Goal: Information Seeking & Learning: Learn about a topic

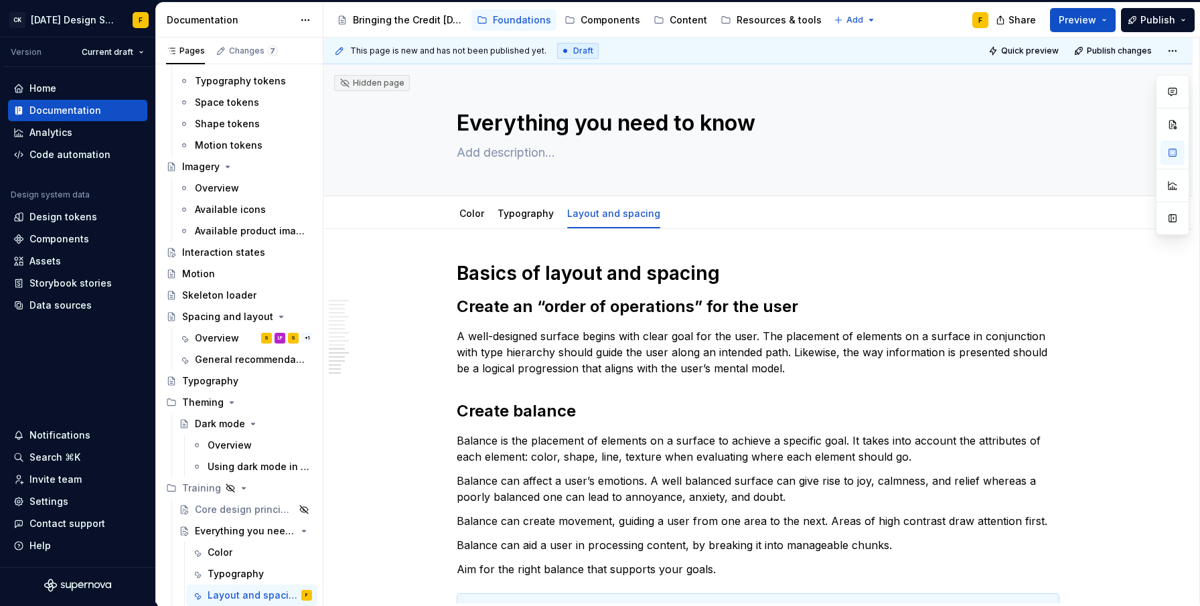
scroll to position [1487, 0]
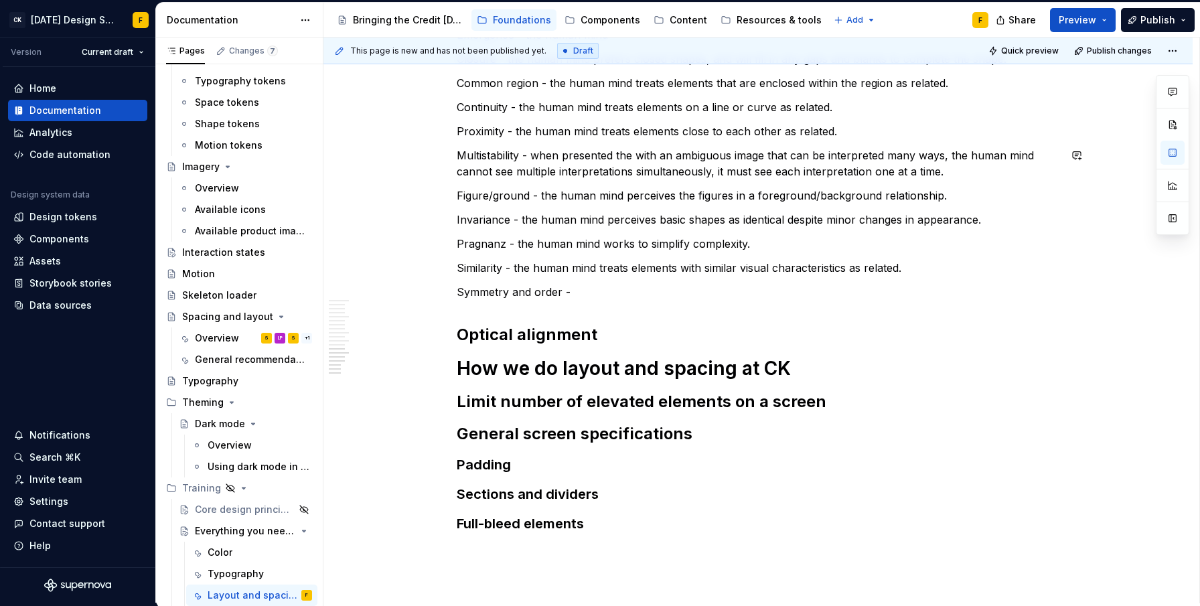
type textarea "*"
click at [654, 292] on p "Symmetry and order - the human mind treats symmetrical objects" at bounding box center [758, 292] width 603 height 16
click at [809, 293] on p "Symmetry and order - the human mind treats symmetrical objects" at bounding box center [758, 292] width 603 height 16
click at [673, 291] on p "Symmetry and order - the human mind treats symmetrical objects in a group" at bounding box center [758, 292] width 603 height 16
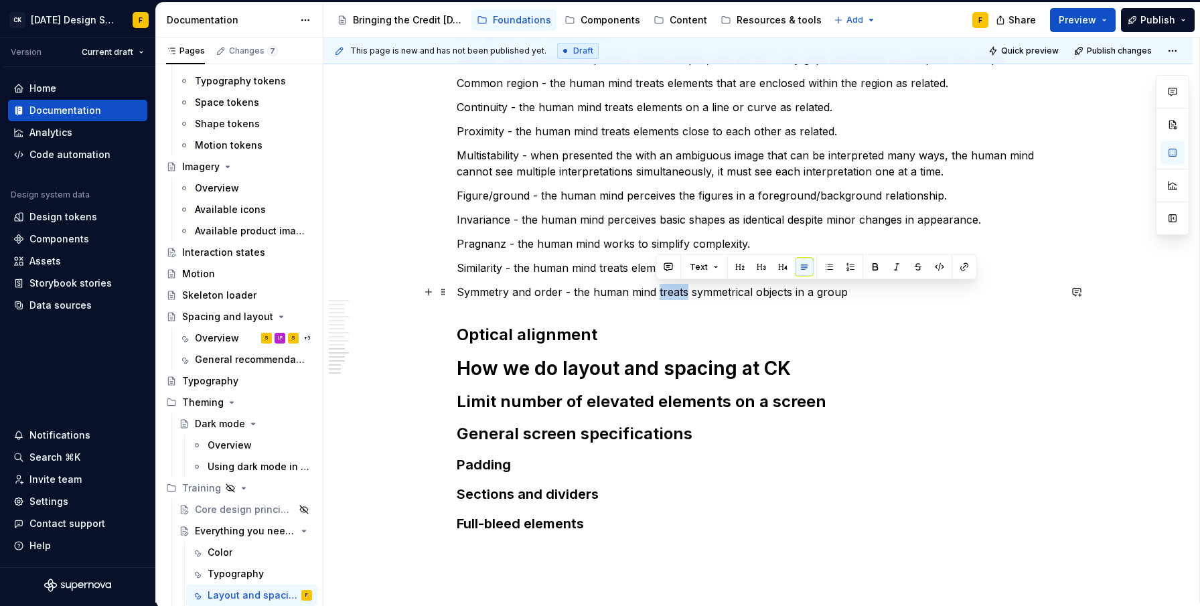
click at [673, 291] on p "Symmetry and order - the human mind treats symmetrical objects in a group" at bounding box center [758, 292] width 603 height 16
click at [892, 291] on p "Symmetry and order - the human mind places symmetrical objects in a group" at bounding box center [758, 292] width 603 height 16
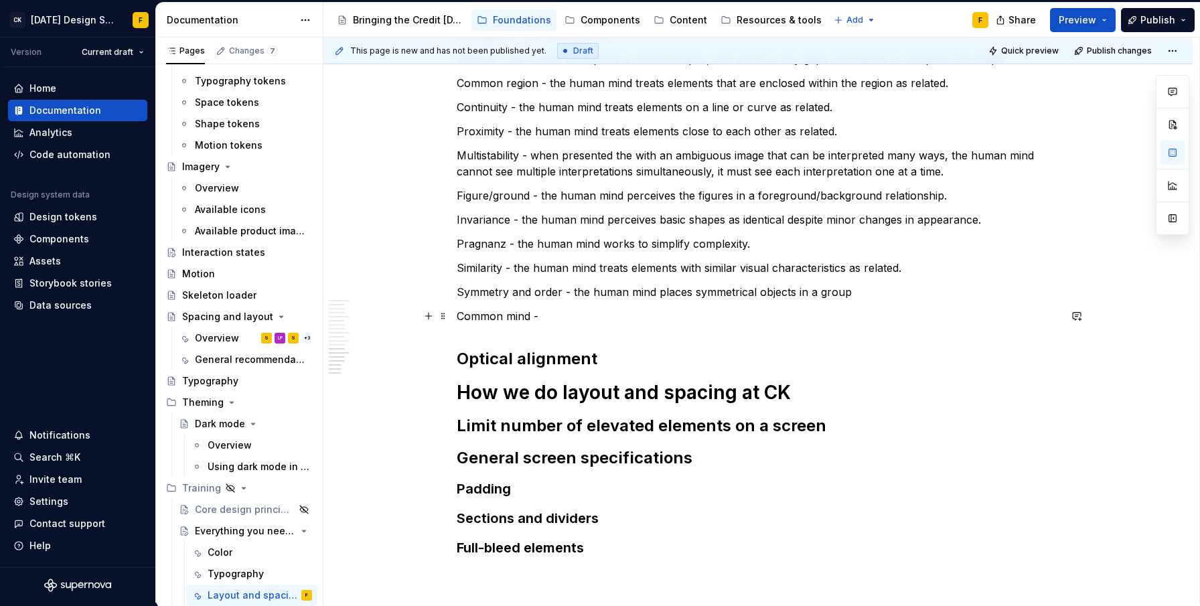
click at [518, 314] on p "Common mind -" at bounding box center [758, 316] width 603 height 16
click at [940, 317] on p "Common fate - the human mind perceives visual elements the move in the same dir…" at bounding box center [758, 316] width 603 height 16
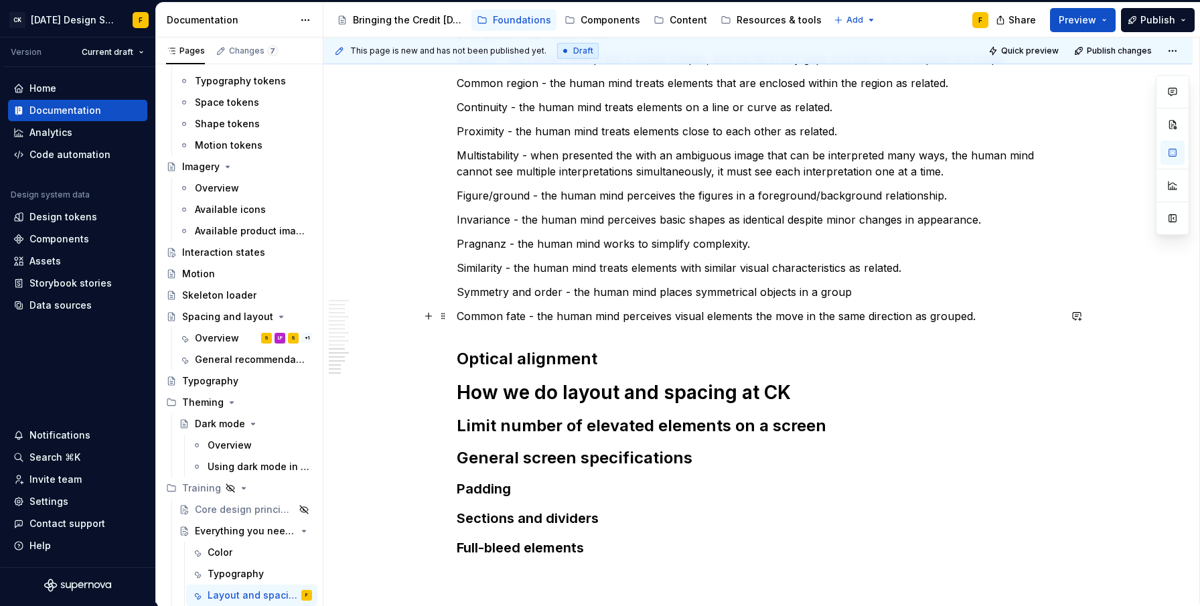
click at [940, 315] on p "Common fate - the human mind perceives visual elements the move in the same dir…" at bounding box center [758, 316] width 603 height 16
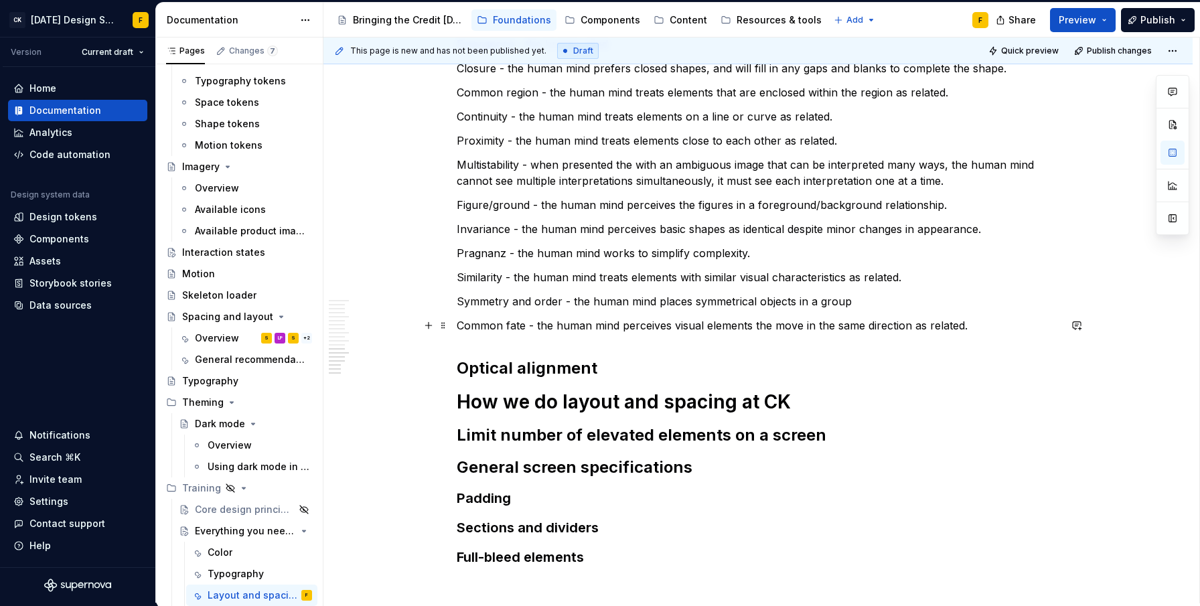
scroll to position [1463, 0]
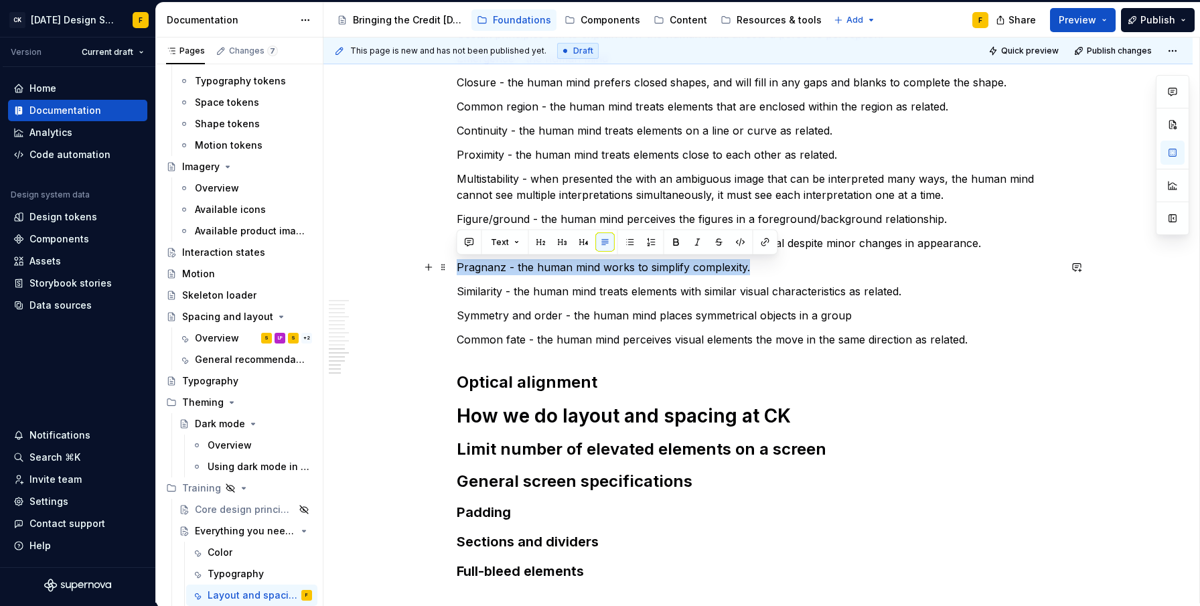
drag, startPoint x: 767, startPoint y: 268, endPoint x: 455, endPoint y: 272, distance: 312.1
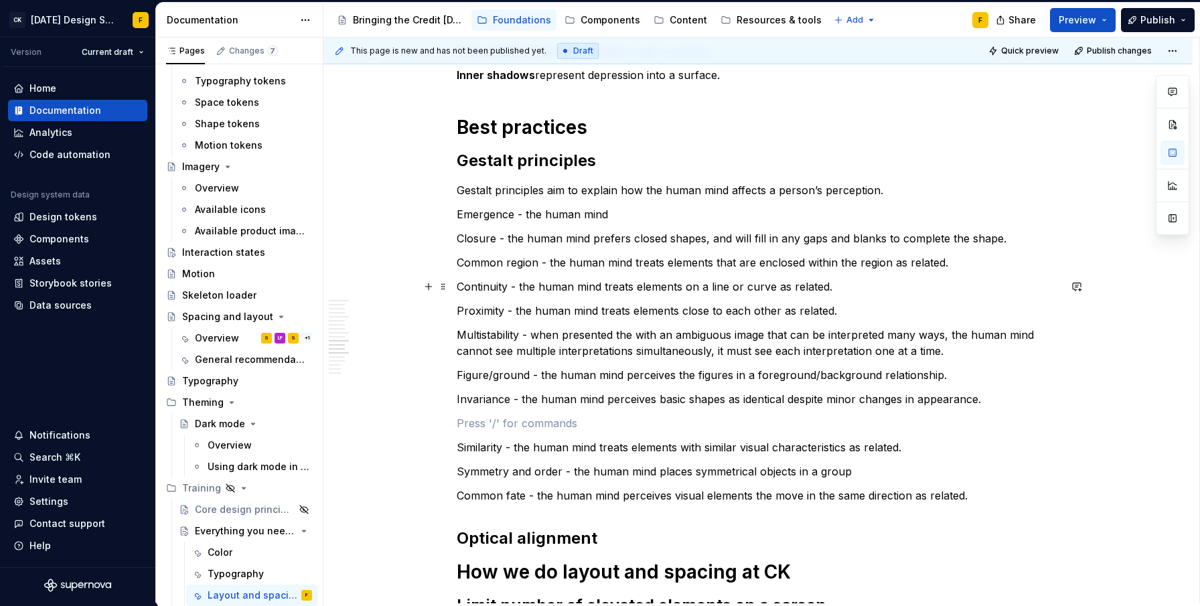
scroll to position [1288, 0]
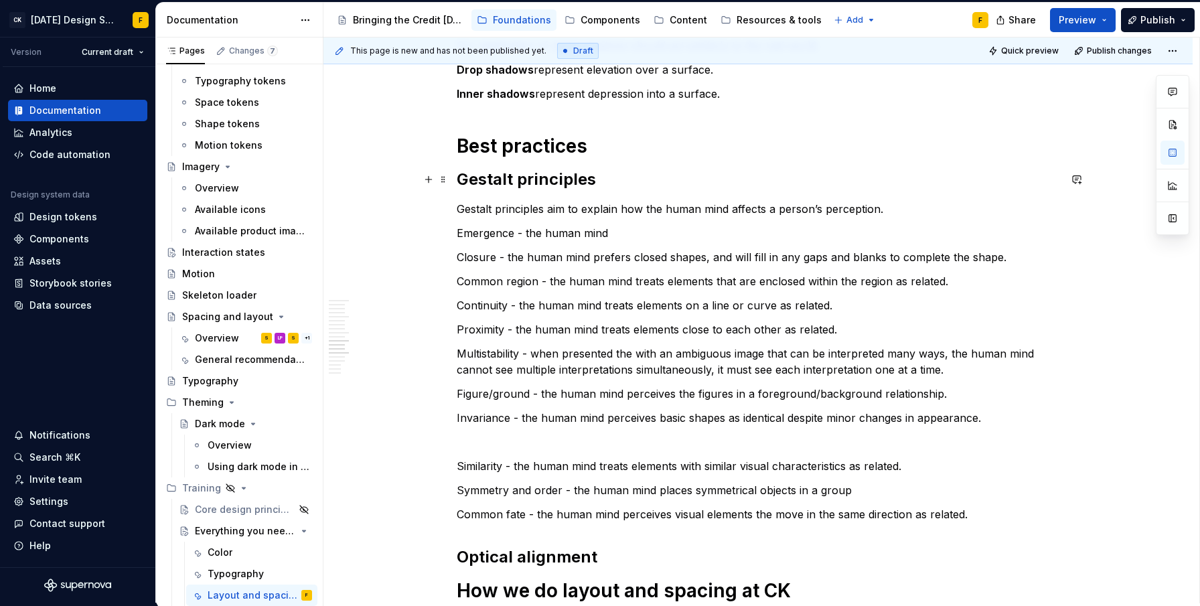
click at [605, 181] on h2 "Gestalt principles" at bounding box center [758, 179] width 603 height 21
click at [608, 156] on h1 "Best practices" at bounding box center [758, 146] width 603 height 24
click at [613, 182] on h2 "Gestalt principles" at bounding box center [758, 179] width 603 height 21
click at [896, 201] on p "Gestalt principles aim to explain how the human mind affects a person’s percept…" at bounding box center [758, 209] width 603 height 16
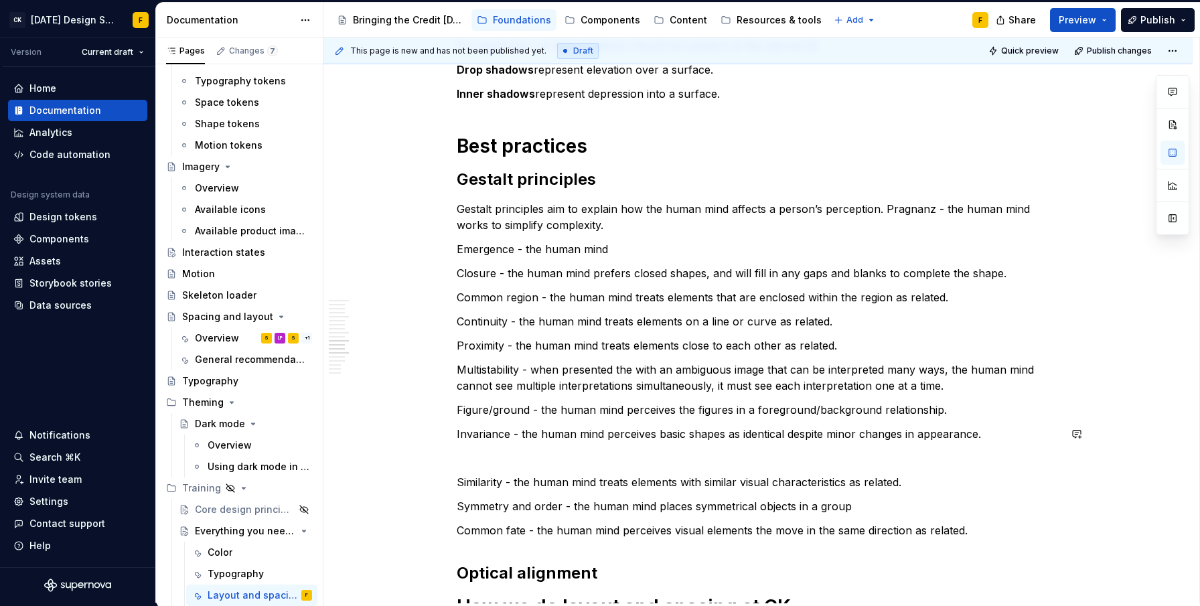
click at [467, 450] on p at bounding box center [758, 458] width 603 height 16
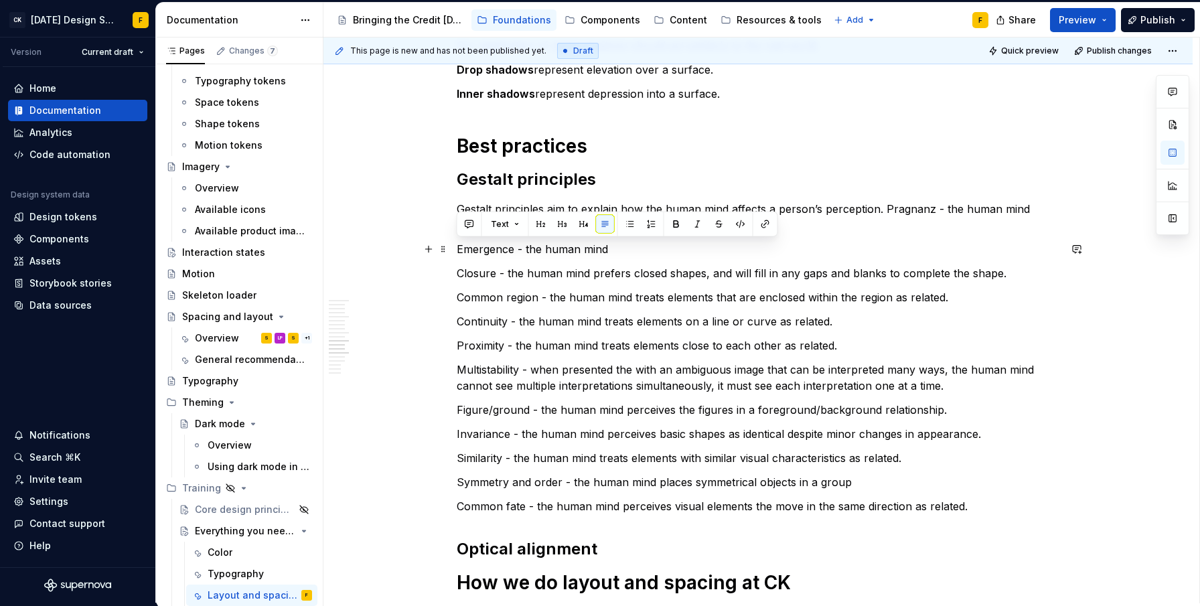
drag, startPoint x: 628, startPoint y: 248, endPoint x: 449, endPoint y: 254, distance: 178.9
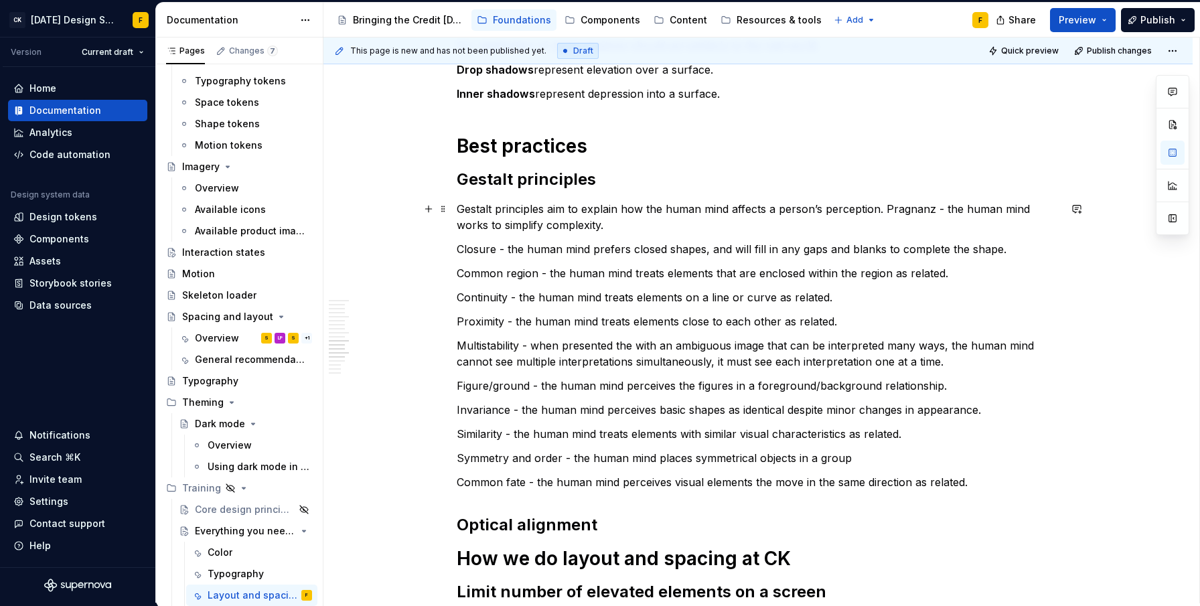
click at [883, 207] on p "Gestalt principles aim to explain how the human mind affects a person’s percept…" at bounding box center [758, 217] width 603 height 32
click at [679, 226] on p "Gestalt principles aim to explain how the human mind affects a person’s percept…" at bounding box center [758, 217] width 603 height 32
click at [763, 225] on p "Gestalt principles aim to explain how the human mind affects a person’s percept…" at bounding box center [758, 217] width 603 height 32
click at [773, 221] on p "Gestalt principles aim to explain how the human mind affects a person’s percept…" at bounding box center [758, 217] width 603 height 32
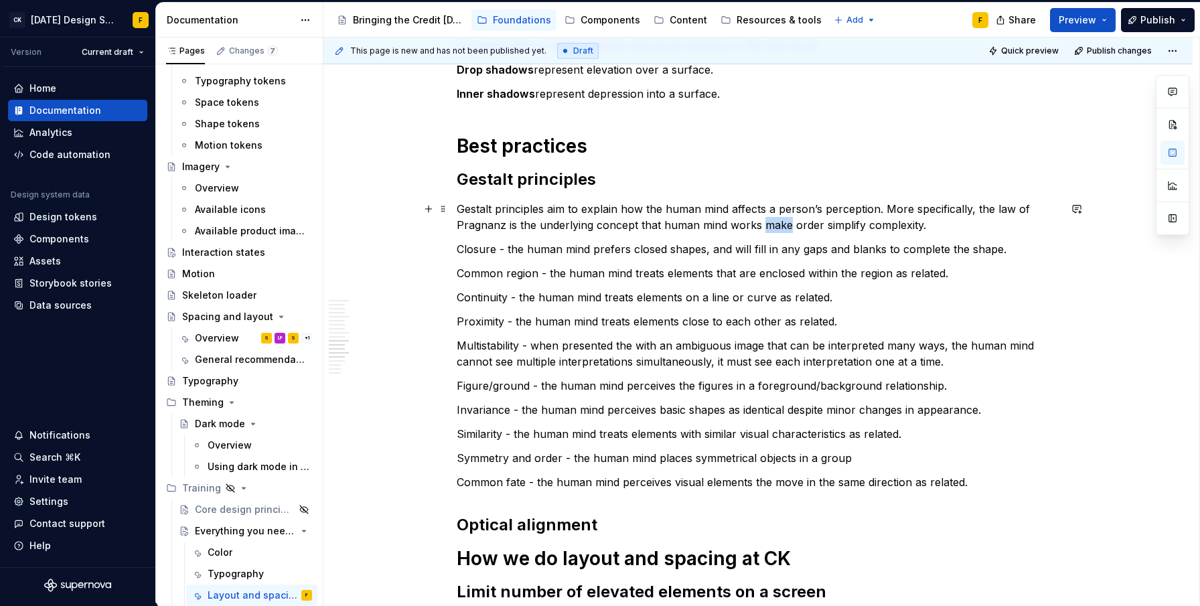
click at [773, 221] on p "Gestalt principles aim to explain how the human mind affects a person’s percept…" at bounding box center [758, 217] width 603 height 32
click at [827, 224] on p "Gestalt principles aim to explain how the human mind affects a person’s percept…" at bounding box center [758, 217] width 603 height 32
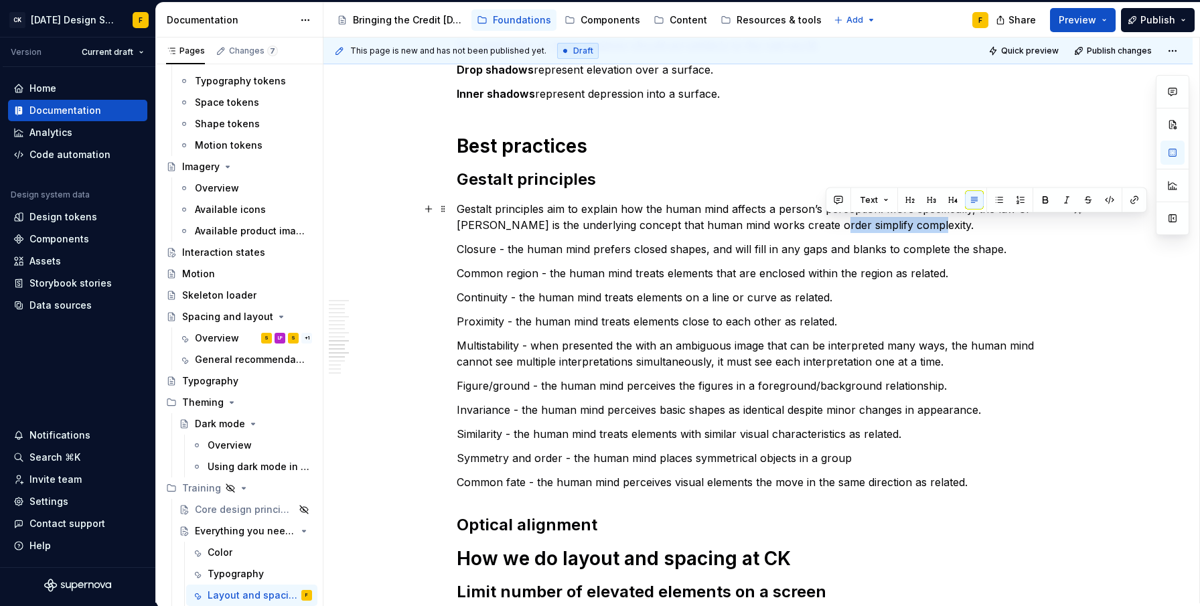
drag, startPoint x: 827, startPoint y: 224, endPoint x: 921, endPoint y: 224, distance: 93.8
click at [921, 224] on p "Gestalt principles aim to explain how the human mind affects a person’s percept…" at bounding box center [758, 217] width 603 height 32
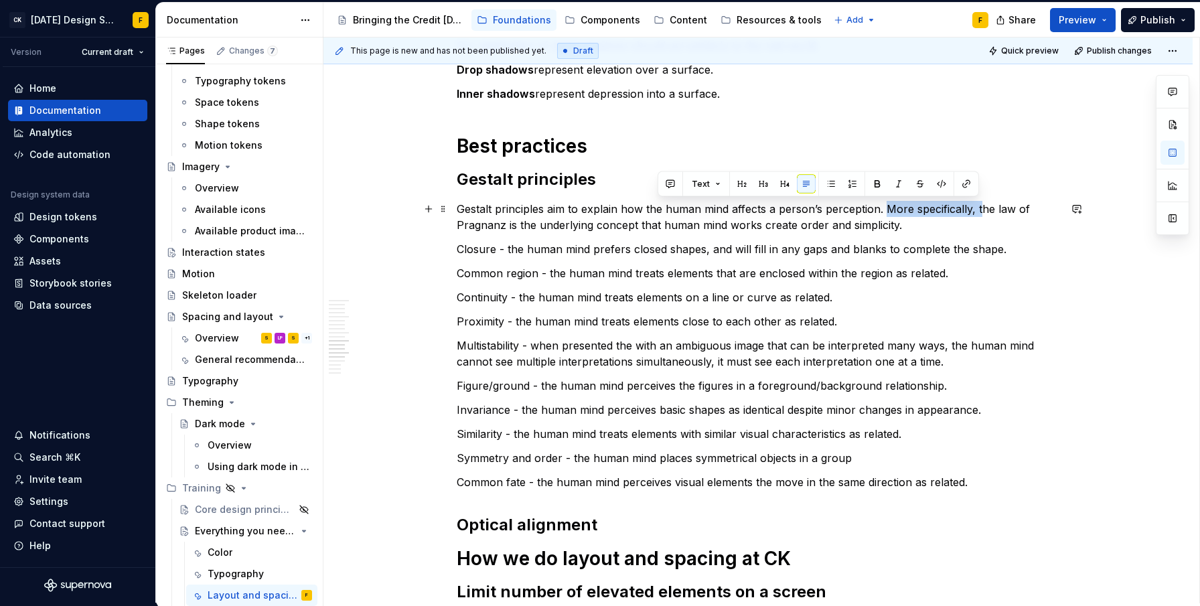
drag, startPoint x: 884, startPoint y: 206, endPoint x: 976, endPoint y: 207, distance: 91.8
click at [976, 207] on p "Gestalt principles aim to explain how the human mind affects a person’s percept…" at bounding box center [758, 217] width 603 height 32
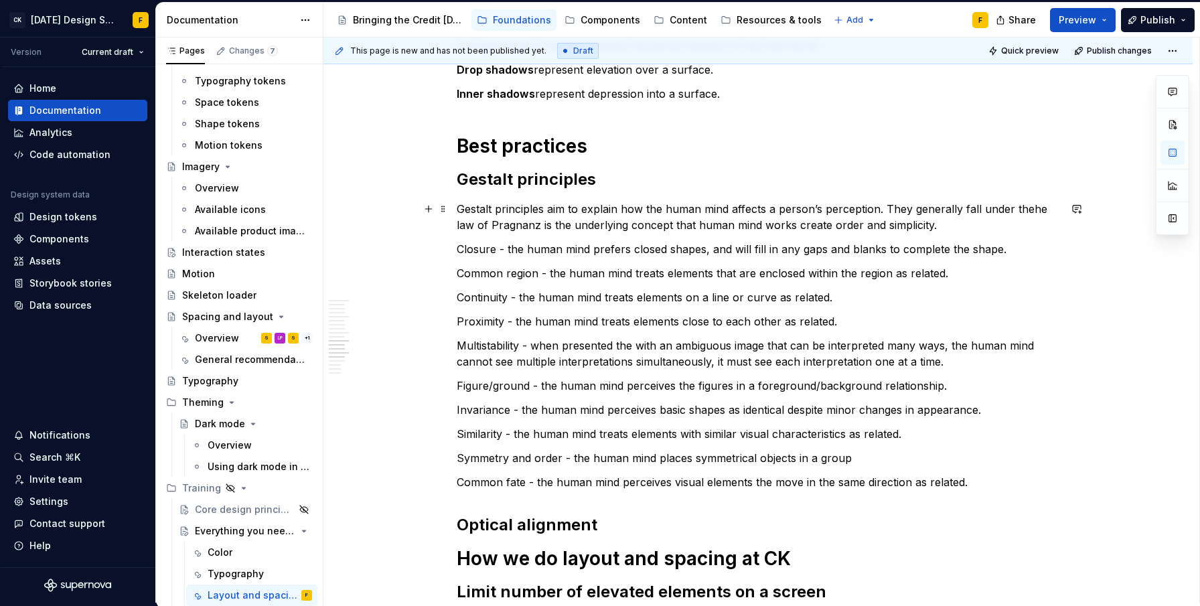
click at [1044, 209] on p "Gestalt principles aim to explain how the human mind affects a person’s percept…" at bounding box center [758, 217] width 603 height 32
click at [516, 226] on p "Gestalt principles aim to explain how the human mind affects a person’s percept…" at bounding box center [758, 217] width 603 height 32
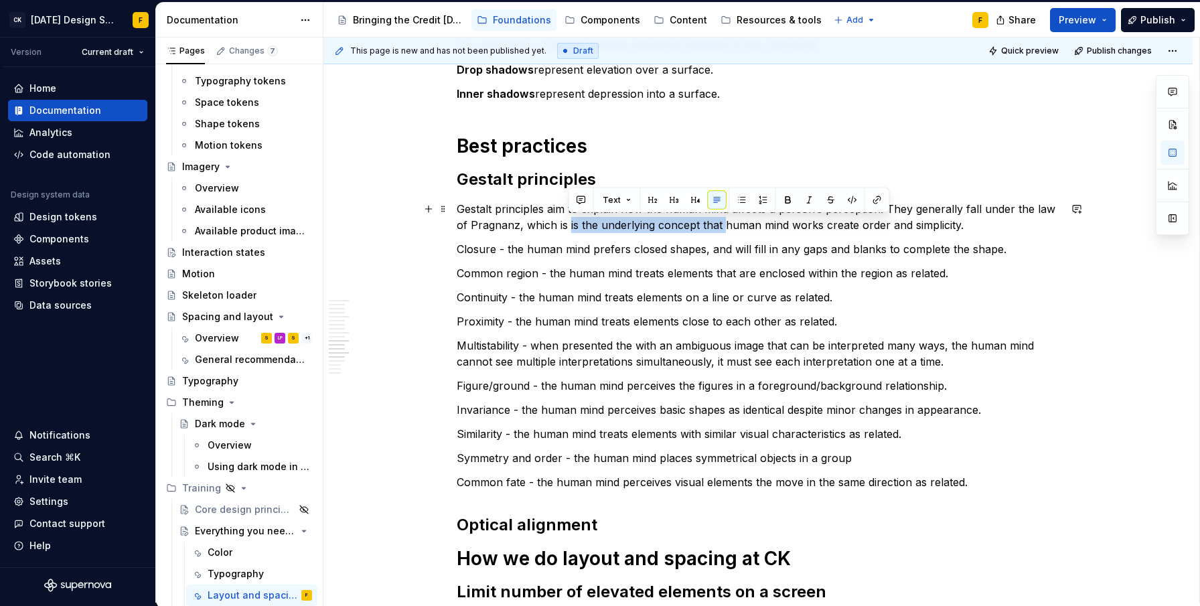
drag, startPoint x: 723, startPoint y: 226, endPoint x: 569, endPoint y: 220, distance: 154.8
click at [569, 220] on p "Gestalt principles aim to explain how the human mind affects a person’s percept…" at bounding box center [758, 217] width 603 height 32
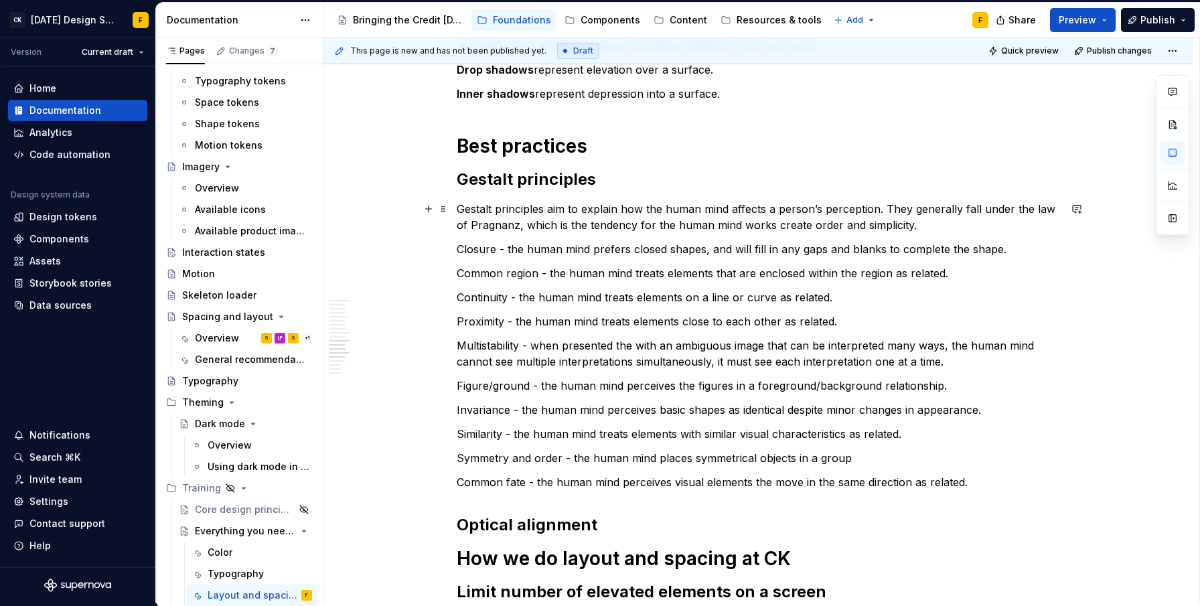
click at [750, 226] on p "Gestalt principles aim to explain how the human mind affects a person’s percept…" at bounding box center [758, 217] width 603 height 32
click at [851, 242] on p "Closure - the human mind prefers closed shapes, and will fill in any gaps and b…" at bounding box center [758, 249] width 603 height 16
click at [902, 227] on p "Gestalt principles aim to explain how the human mind affects a person’s percept…" at bounding box center [758, 217] width 603 height 32
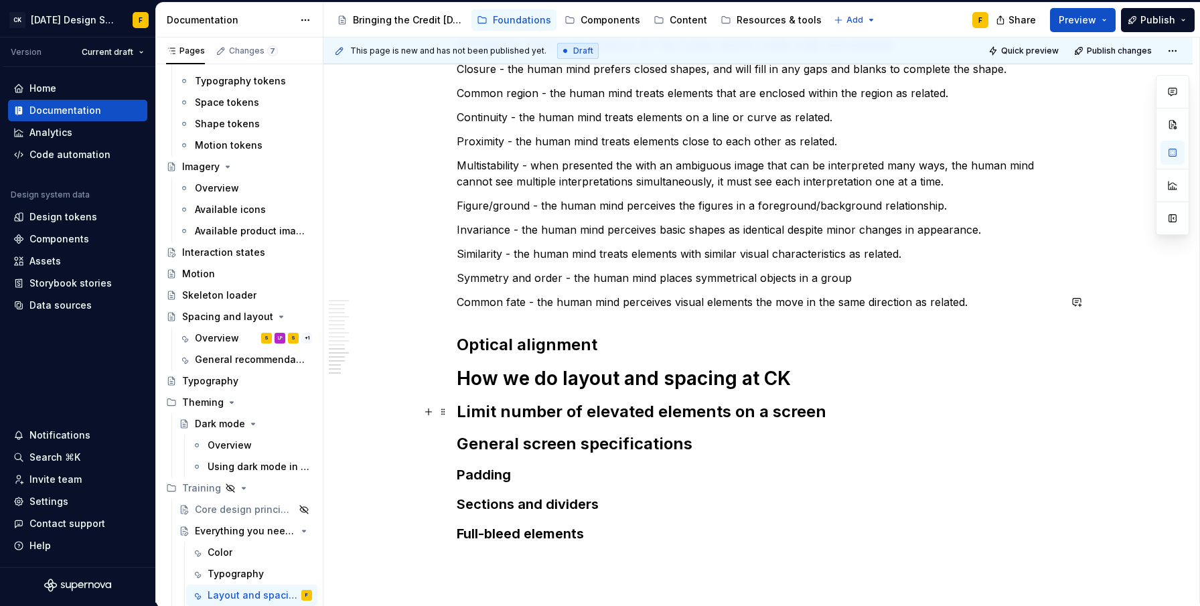
scroll to position [1471, 0]
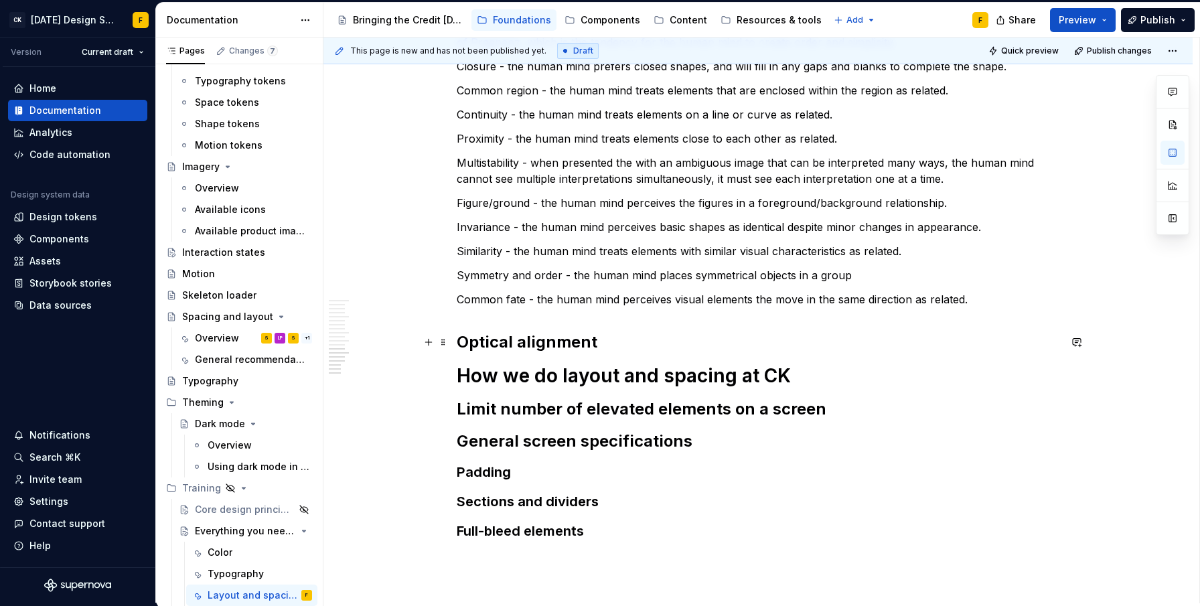
click at [602, 340] on h2 "Optical alignment" at bounding box center [758, 341] width 603 height 21
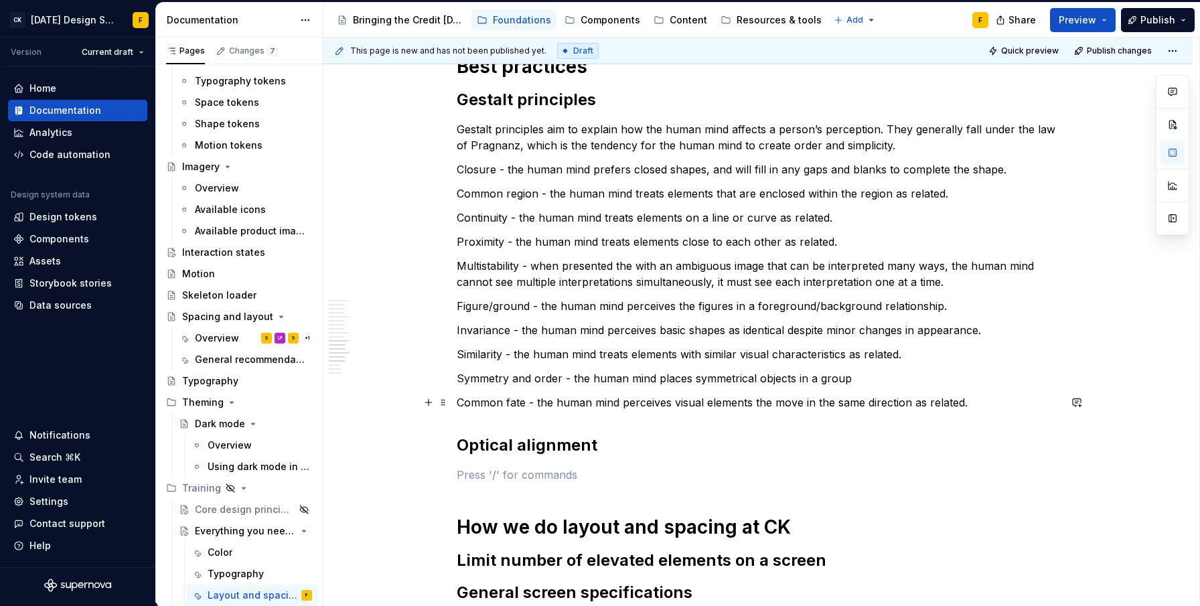
scroll to position [1315, 0]
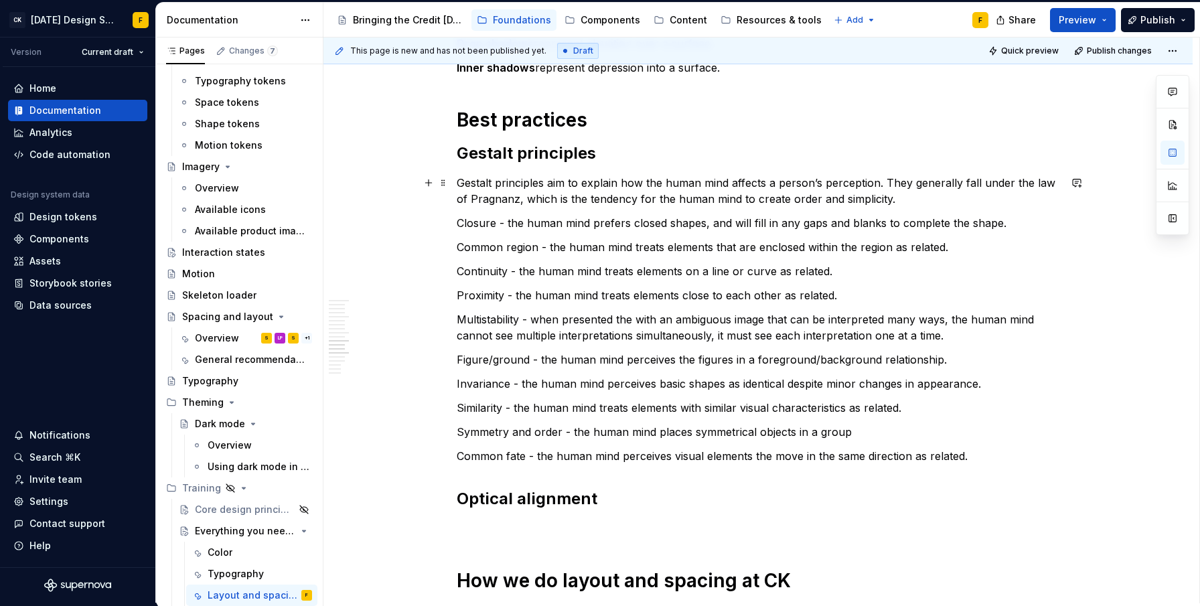
click at [899, 198] on p "Gestalt principles aim to explain how the human mind affects a person’s percept…" at bounding box center [758, 191] width 603 height 32
drag, startPoint x: 917, startPoint y: 200, endPoint x: 895, endPoint y: 200, distance: 22.8
click at [895, 200] on p "Gestalt principles aim to explain how the human mind affects a person’s percept…" at bounding box center [758, 191] width 603 height 32
click at [1040, 199] on p "Gestalt principles aim to explain how the human mind affects a person’s percept…" at bounding box center [758, 191] width 603 height 32
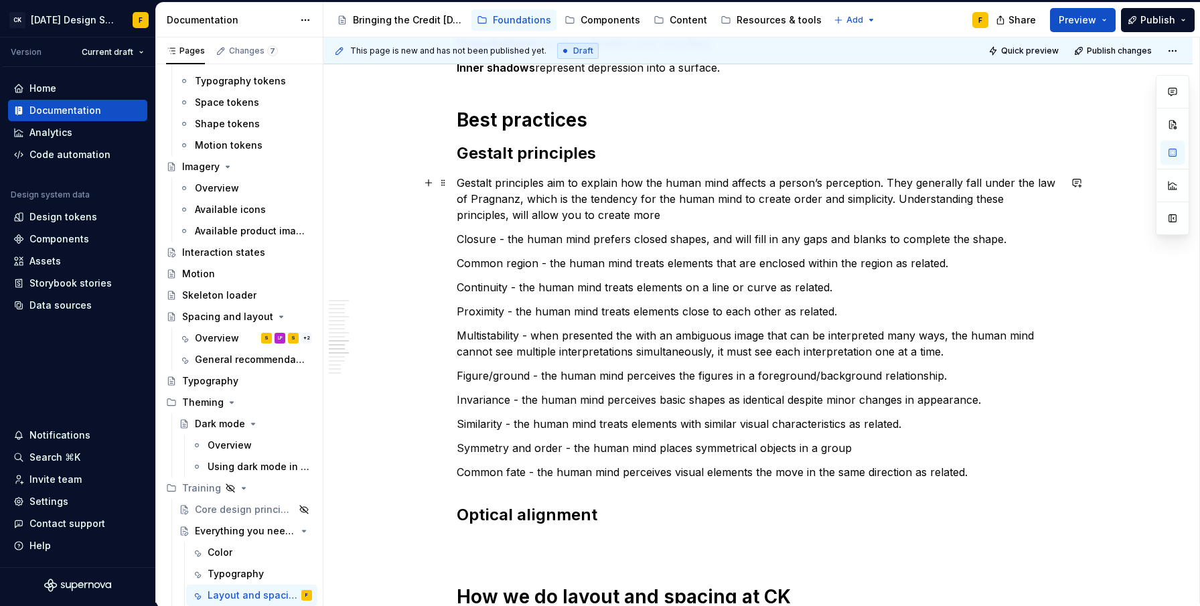
click at [538, 216] on p "Gestalt principles aim to explain how the human mind affects a person’s percept…" at bounding box center [758, 199] width 603 height 48
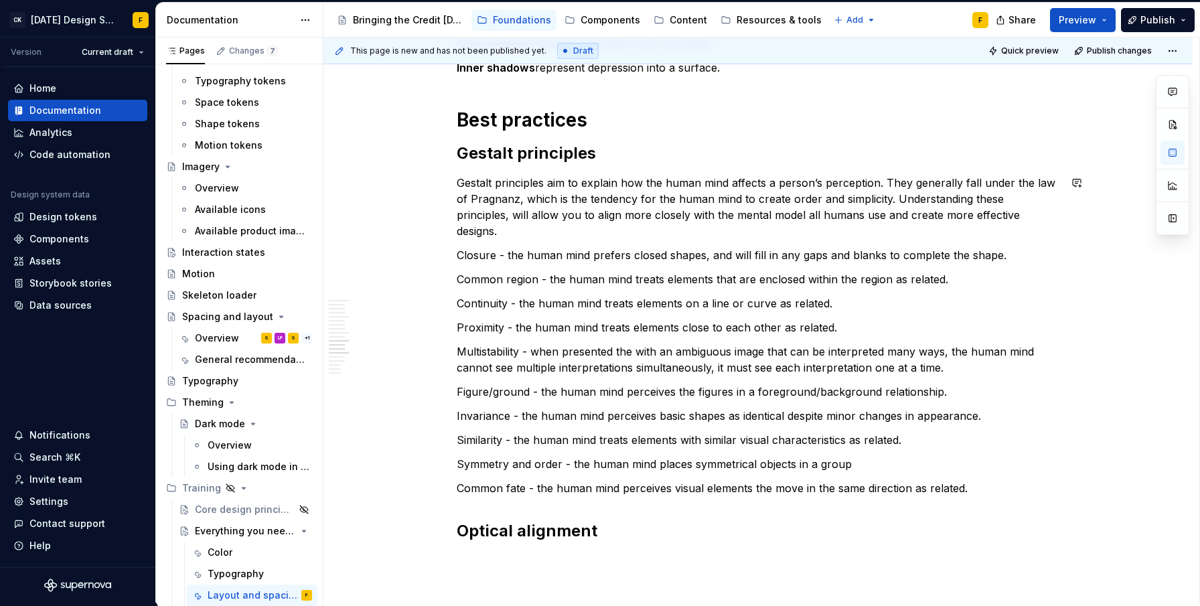
scroll to position [1538, 0]
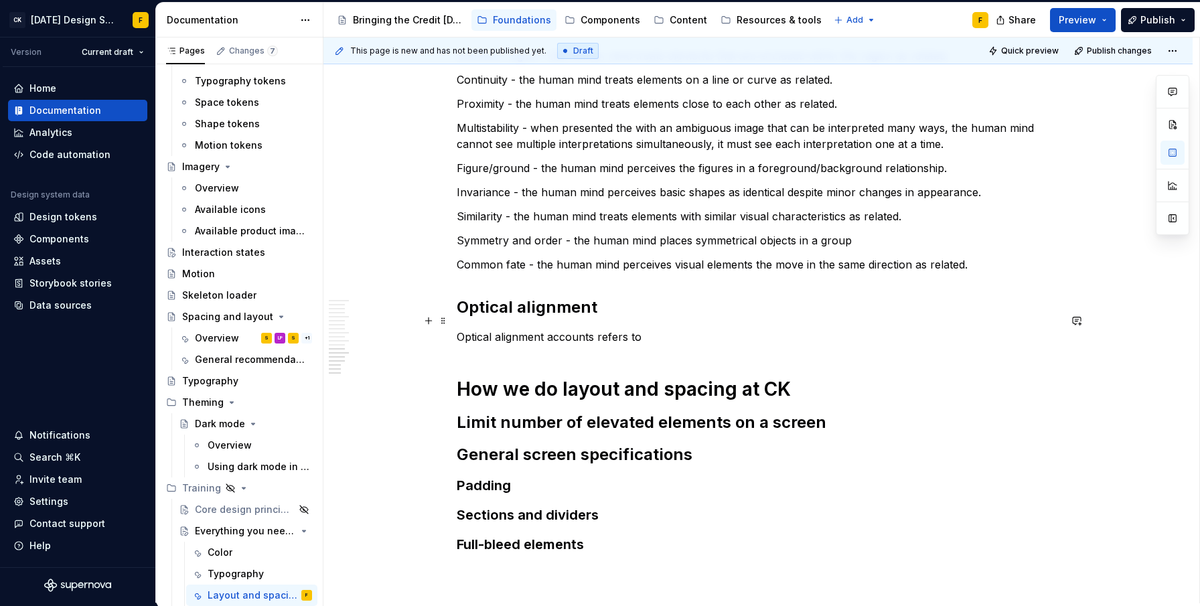
click at [548, 329] on p "Optical alignment accounts refers to" at bounding box center [758, 337] width 603 height 16
click at [564, 329] on p "Optical alignment is a alignment technique that is not solely accounts refers to" at bounding box center [758, 337] width 603 height 16
click at [577, 329] on p "Optical alignment is an alignment technique that is not solely accounts refers …" at bounding box center [758, 337] width 603 height 16
click at [564, 329] on p "Optical alignment is an alignment technique that is not solely accounts refers …" at bounding box center [758, 337] width 603 height 16
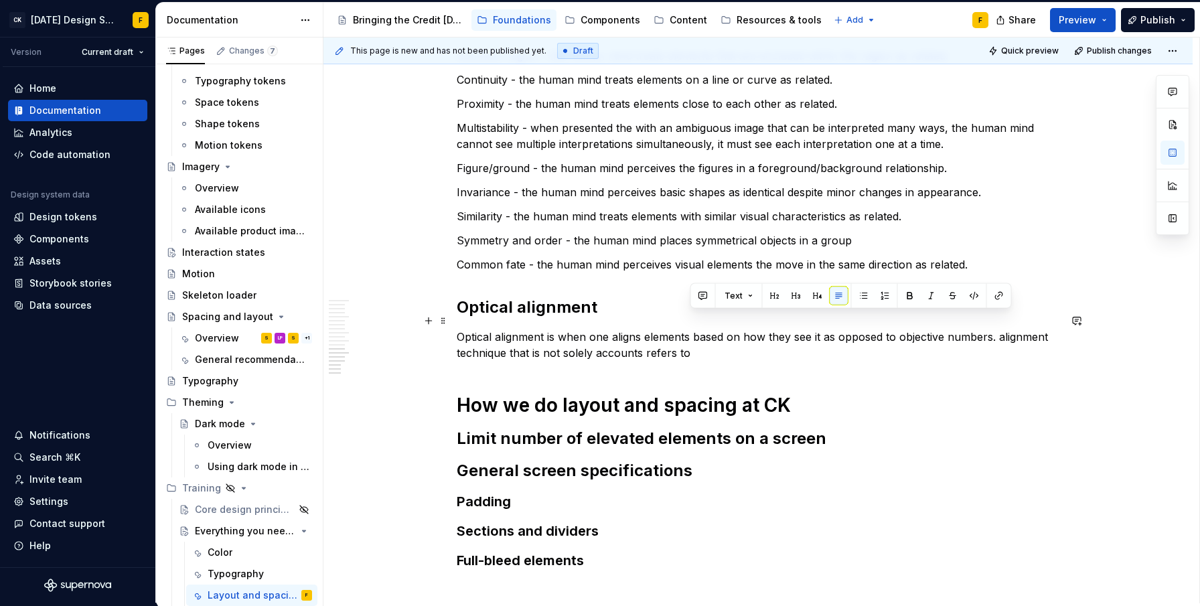
drag, startPoint x: 995, startPoint y: 321, endPoint x: 967, endPoint y: 330, distance: 29.4
click at [967, 330] on p "Optical alignment is when one aligns elements based on how they see it as oppos…" at bounding box center [758, 345] width 603 height 32
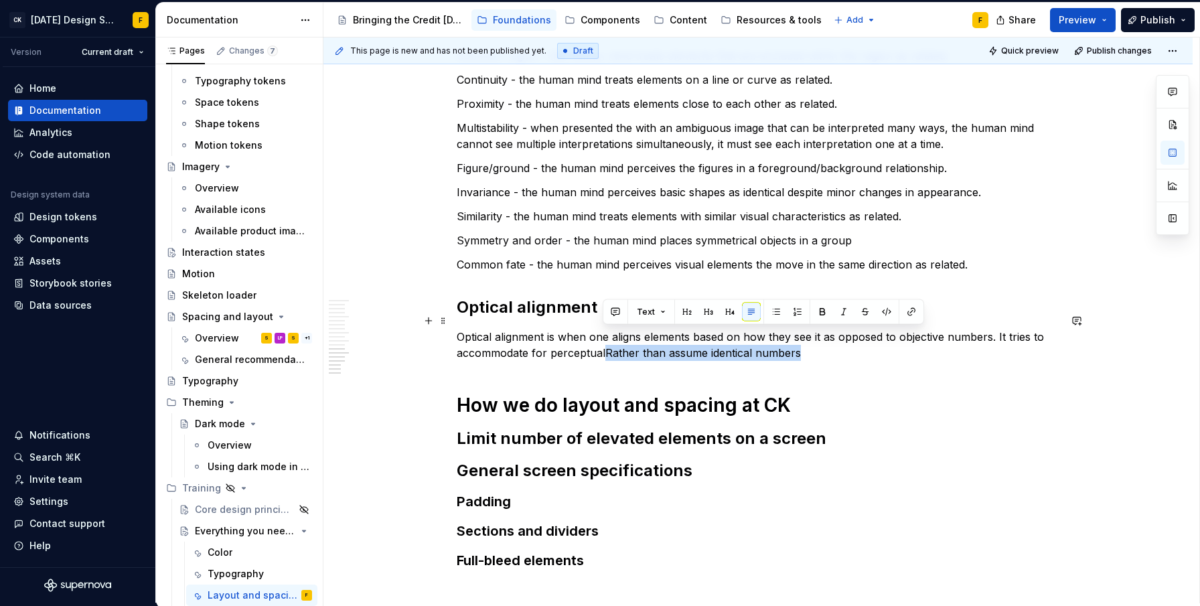
drag, startPoint x: 603, startPoint y: 338, endPoint x: 795, endPoint y: 338, distance: 191.5
click at [795, 338] on p "Optical alignment is when one aligns elements based on how they see it as oppos…" at bounding box center [758, 345] width 603 height 32
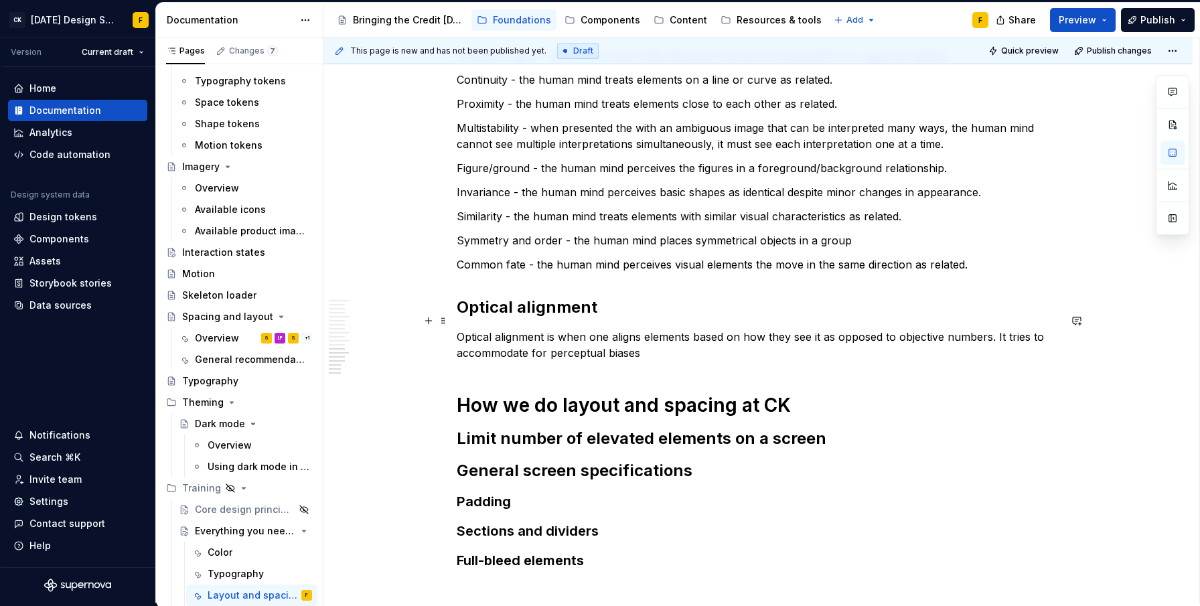
click at [800, 329] on p "Optical alignment is when one aligns elements based on how they see it as oppos…" at bounding box center [758, 345] width 603 height 32
click at [841, 329] on p "Optical alignment is when one aligns elements based on how they are percieved a…" at bounding box center [758, 345] width 603 height 32
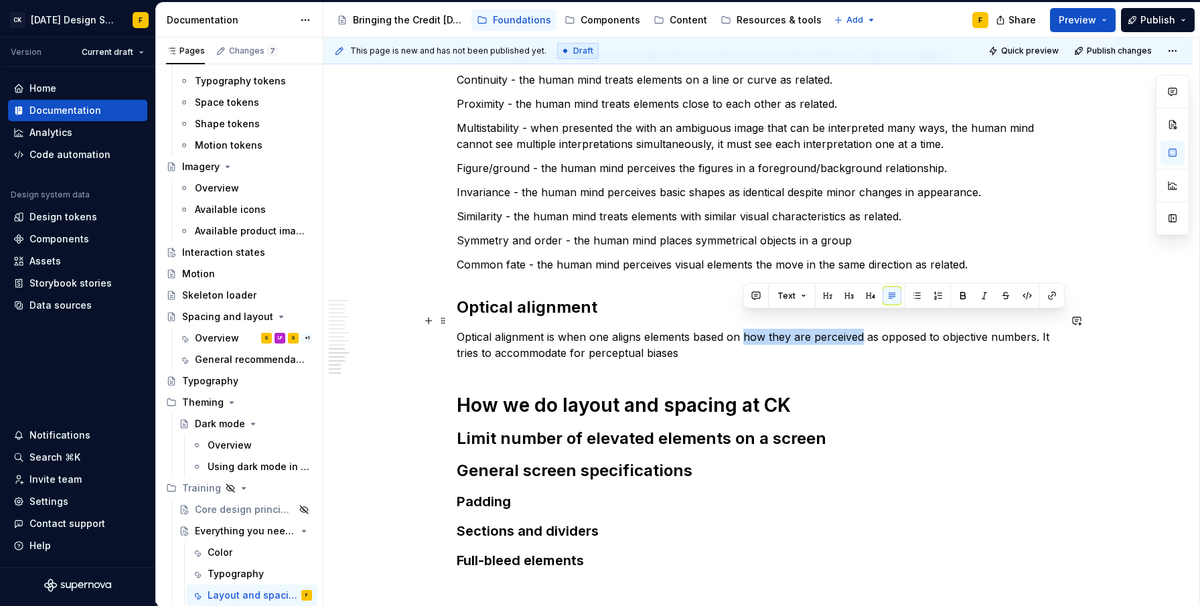
drag, startPoint x: 744, startPoint y: 321, endPoint x: 861, endPoint y: 319, distance: 117.2
click at [861, 329] on p "Optical alignment is when one aligns elements based on how they are perceived a…" at bounding box center [758, 345] width 603 height 32
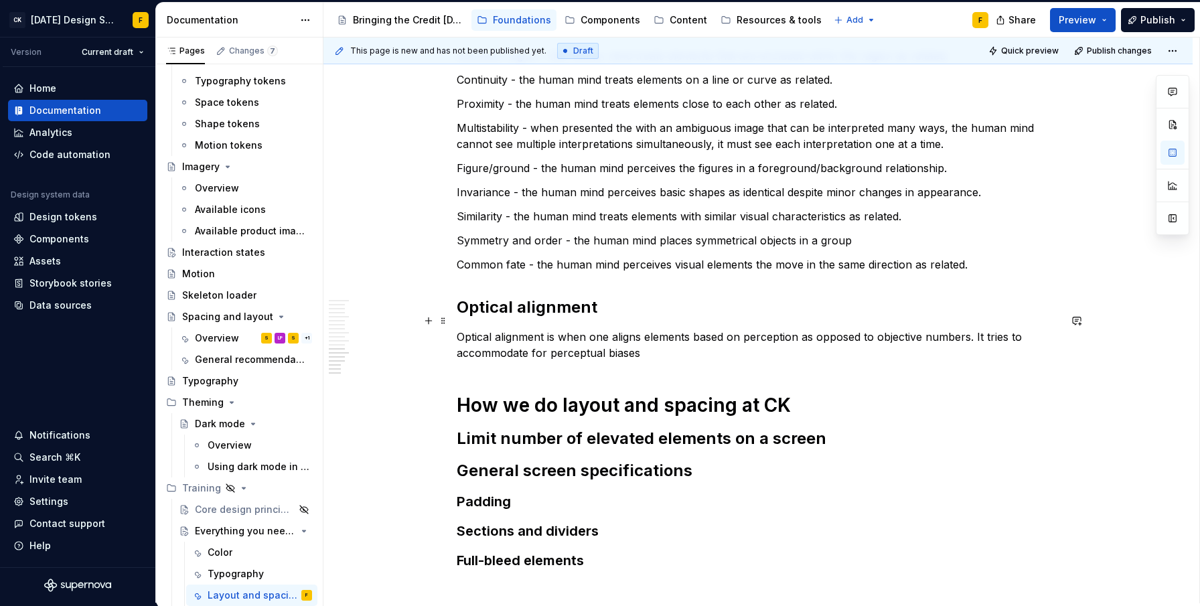
click at [569, 336] on p "Optical alignment is when one aligns elements based on perception as opposed to…" at bounding box center [758, 345] width 603 height 32
click at [595, 337] on p "Optical alignment is when one aligns elements based on perception as opposed to…" at bounding box center [758, 345] width 603 height 32
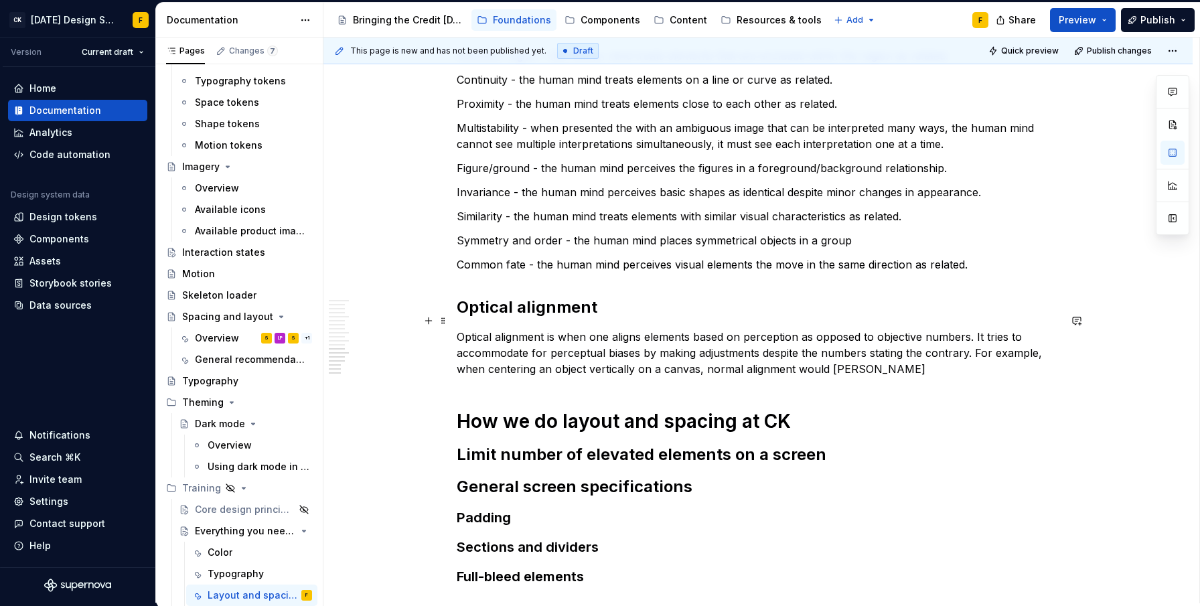
click at [543, 353] on p "Optical alignment is when one aligns elements based on perception as opposed to…" at bounding box center [758, 353] width 603 height 48
click at [857, 352] on p "Optical alignment is when one aligns elements based on perception as opposed to…" at bounding box center [758, 353] width 603 height 48
click at [696, 338] on p "Optical alignment is when one aligns elements based on perception as opposed to…" at bounding box center [758, 353] width 603 height 48
click at [548, 350] on p "Optical alignment is when one aligns elements based on perception as opposed to…" at bounding box center [758, 353] width 603 height 48
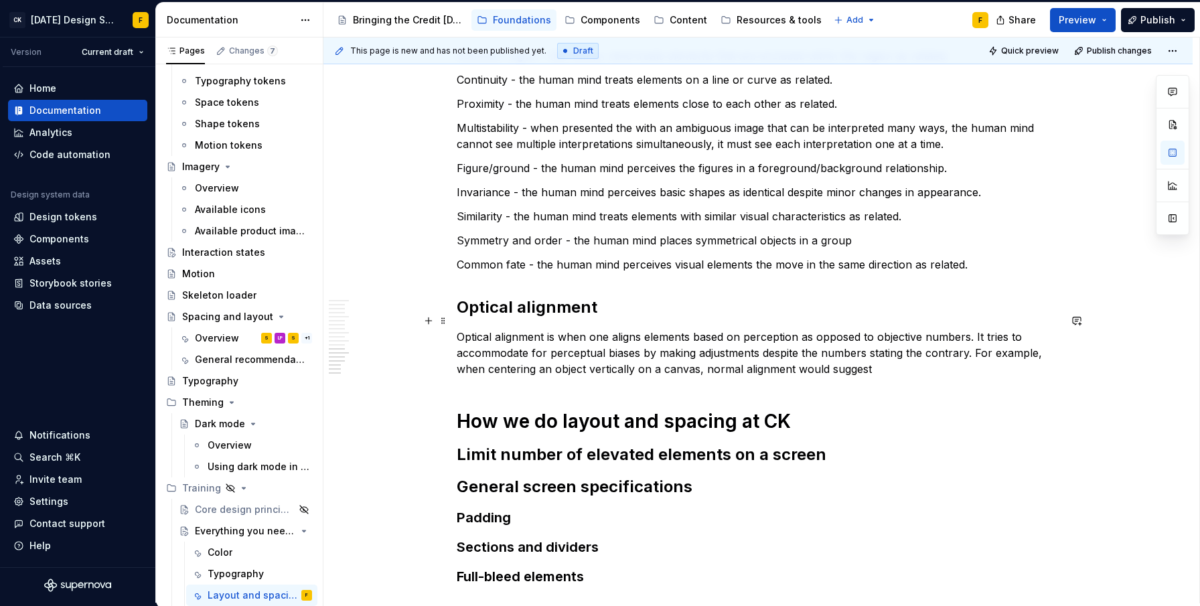
click at [567, 351] on p "Optical alignment is when one aligns elements based on perception as opposed to…" at bounding box center [758, 353] width 603 height 48
click at [581, 356] on p "Optical alignment is when one aligns elements based on perception as opposed to…" at bounding box center [758, 353] width 603 height 48
click at [618, 354] on p "Optical alignment is when one aligns elements based on perception as opposed to…" at bounding box center [758, 353] width 603 height 48
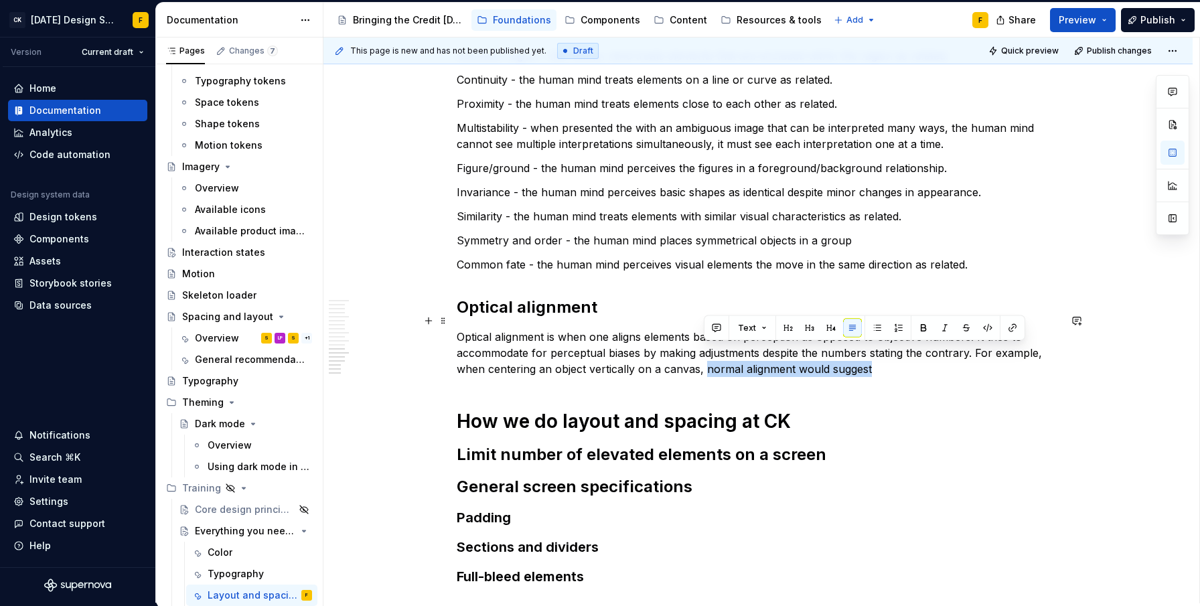
drag, startPoint x: 705, startPoint y: 351, endPoint x: 874, endPoint y: 354, distance: 168.8
click at [874, 354] on p "Optical alignment is when one aligns elements based on perception as opposed to…" at bounding box center [758, 353] width 603 height 48
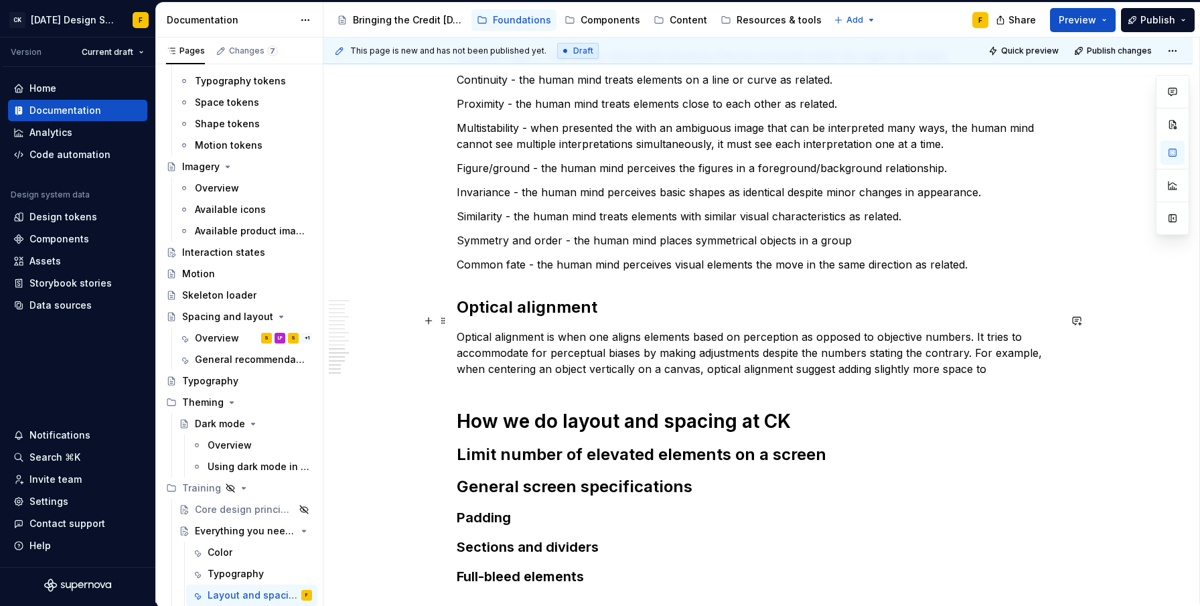
click at [856, 354] on p "Optical alignment is when one aligns elements based on perception as opposed to…" at bounding box center [758, 353] width 603 height 48
click at [924, 357] on p "Optical alignment is when one aligns elements based on perception as opposed to…" at bounding box center [758, 353] width 603 height 48
click at [1005, 356] on p "Optical alignment is when one aligns elements based on perception as opposed to…" at bounding box center [758, 353] width 603 height 48
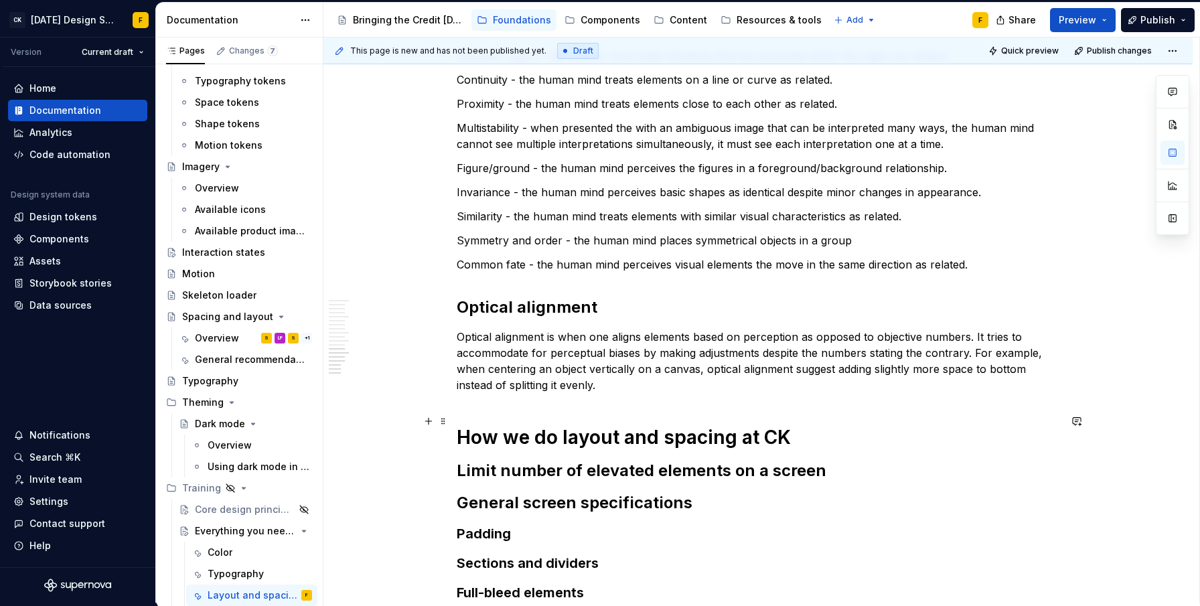
click at [803, 425] on h1 "How we do layout and spacing at CK" at bounding box center [758, 437] width 603 height 24
click at [849, 460] on h2 "Limit number of elevated elements on a screen" at bounding box center [758, 470] width 603 height 21
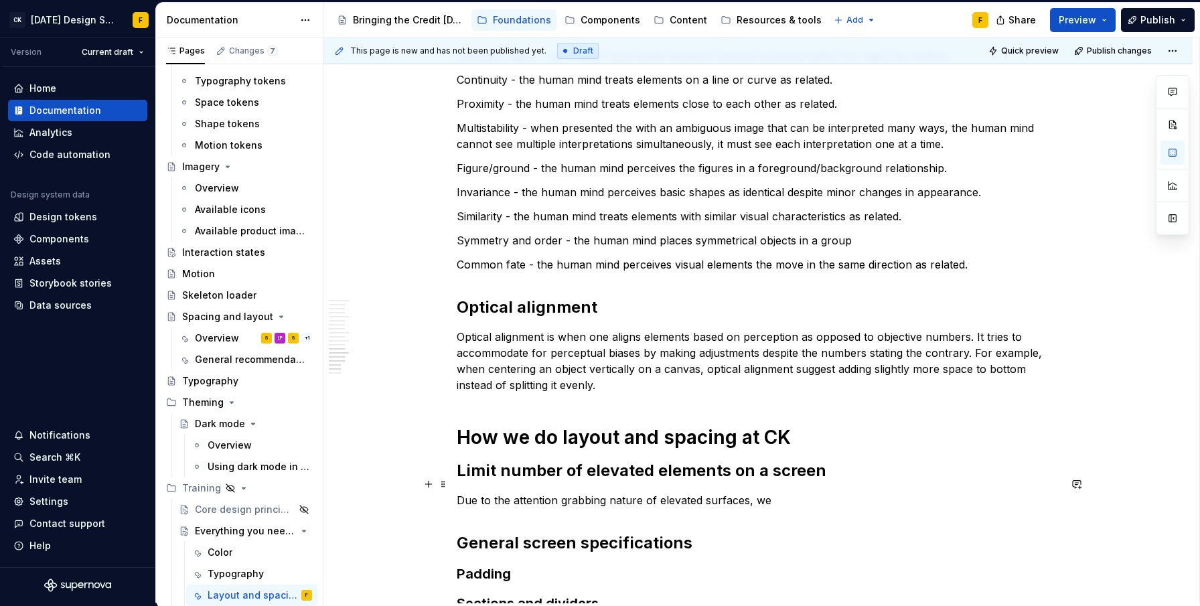
click at [457, 492] on p "Due to the attention grabbing nature of elevated surfaces, we" at bounding box center [758, 500] width 603 height 16
click at [459, 492] on p "Due to the attention grabbing nature of elevated surfaces, we" at bounding box center [758, 500] width 603 height 16
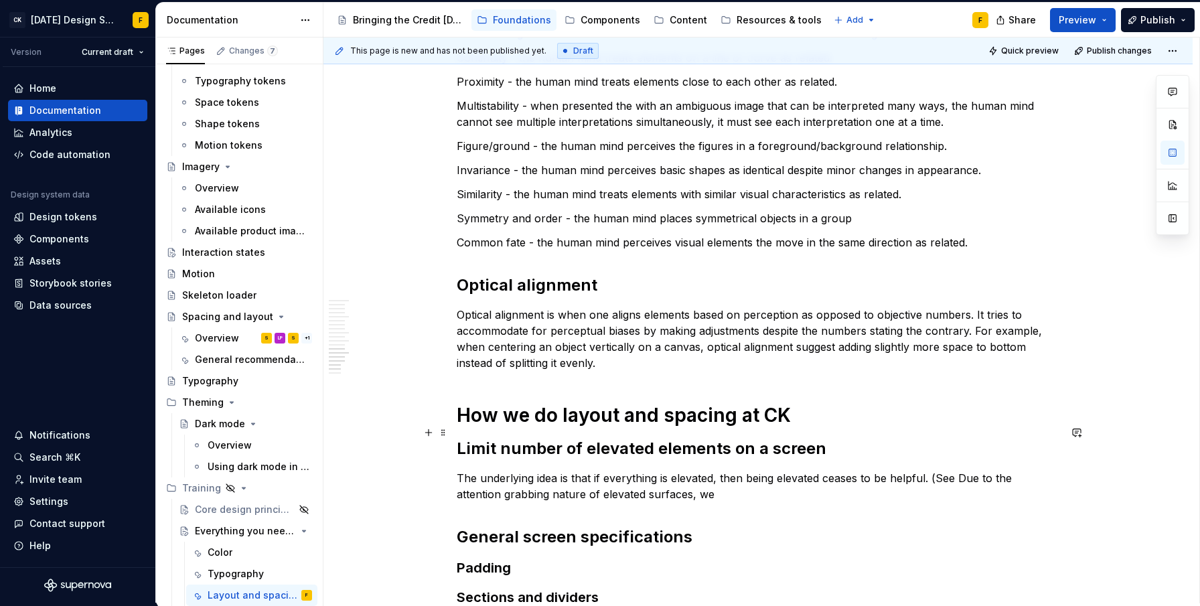
scroll to position [1553, 0]
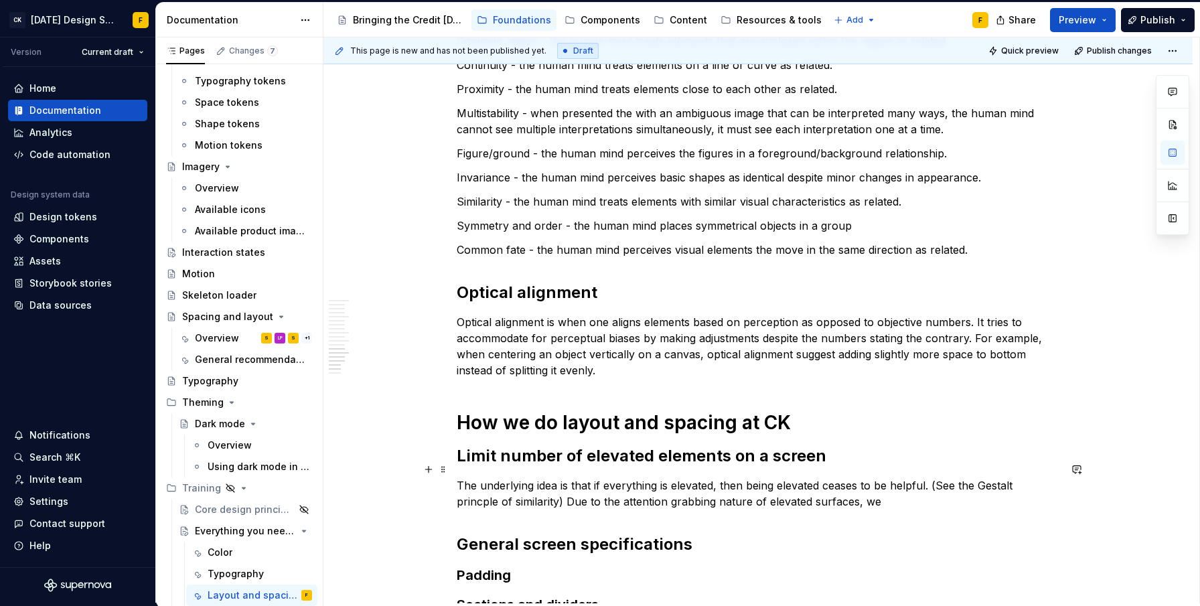
click at [482, 485] on p "The underlying idea is that if everything is elevated, then being elevated ceas…" at bounding box center [758, 493] width 603 height 32
click at [565, 486] on p "The underlying idea is that if everything is elevated, then being elevated ceas…" at bounding box center [758, 493] width 603 height 32
click at [932, 477] on p "The underlying idea is that if everything is elevated, then being elevated ceas…" at bounding box center [758, 493] width 603 height 32
click at [524, 484] on p "The underlying idea is that if everything is elevated, then being elevated ceas…" at bounding box center [758, 493] width 603 height 32
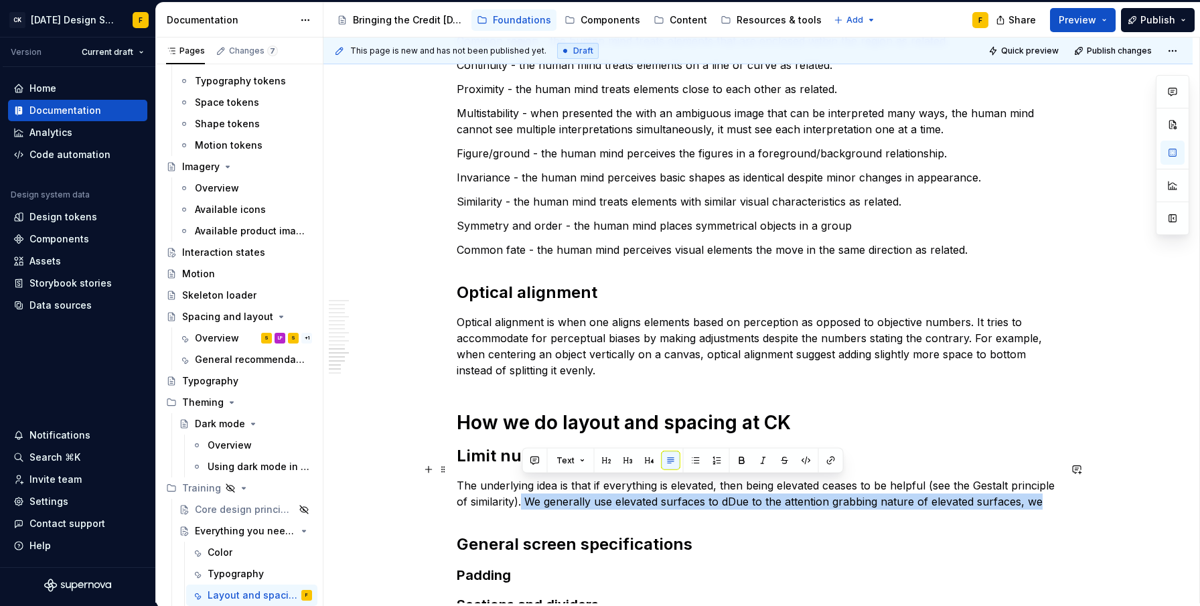
drag, startPoint x: 522, startPoint y: 486, endPoint x: 1039, endPoint y: 486, distance: 517.0
click at [1039, 486] on p "The underlying idea is that if everything is elevated, then being elevated ceas…" at bounding box center [758, 493] width 603 height 32
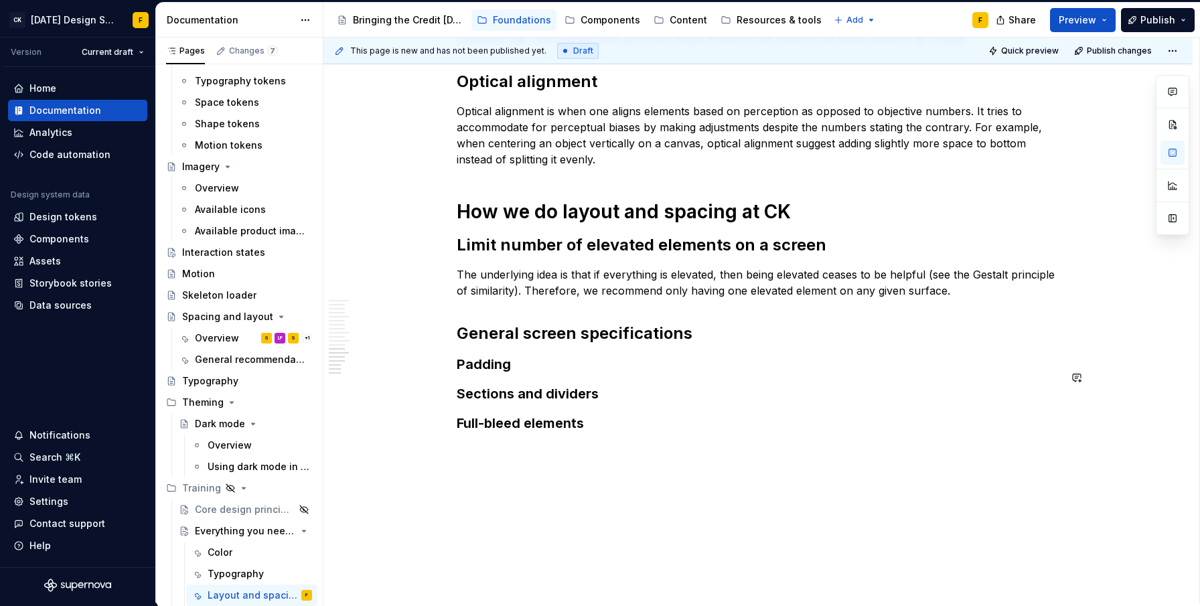
scroll to position [1765, 0]
click at [527, 354] on h3 "Padding" at bounding box center [758, 363] width 603 height 19
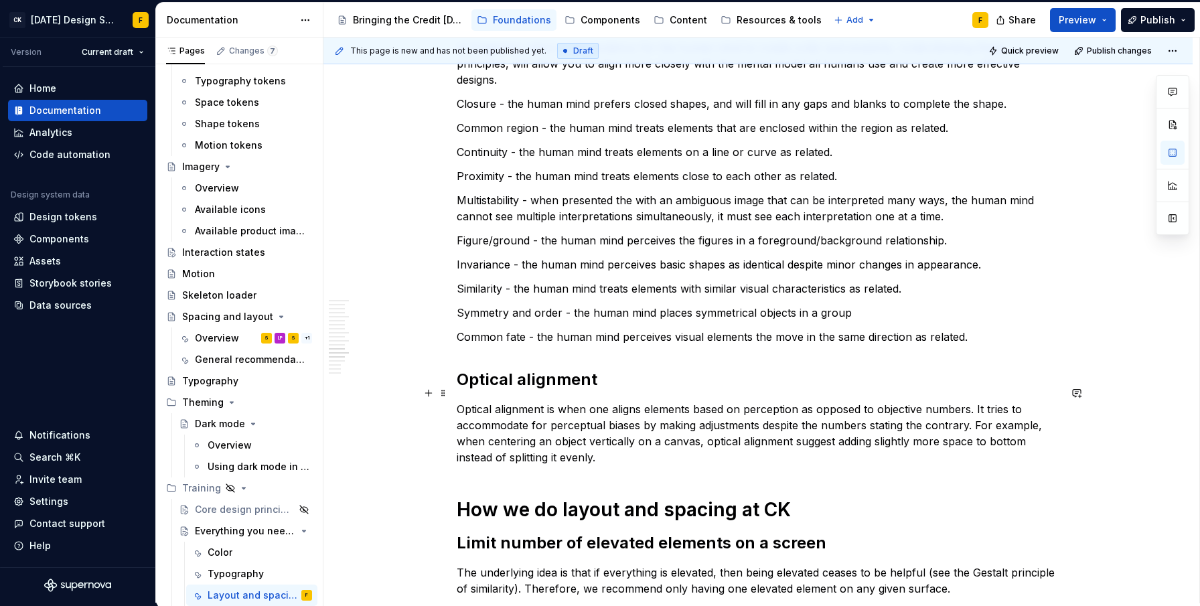
scroll to position [1839, 0]
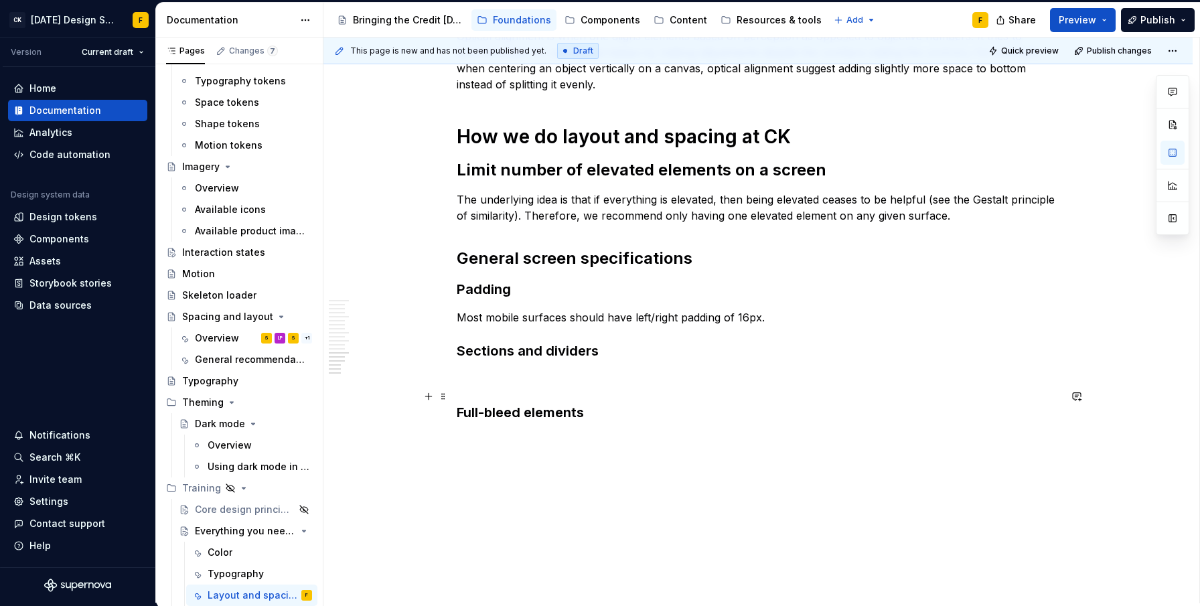
click at [658, 403] on h3 "Full-bleed elements" at bounding box center [758, 412] width 603 height 19
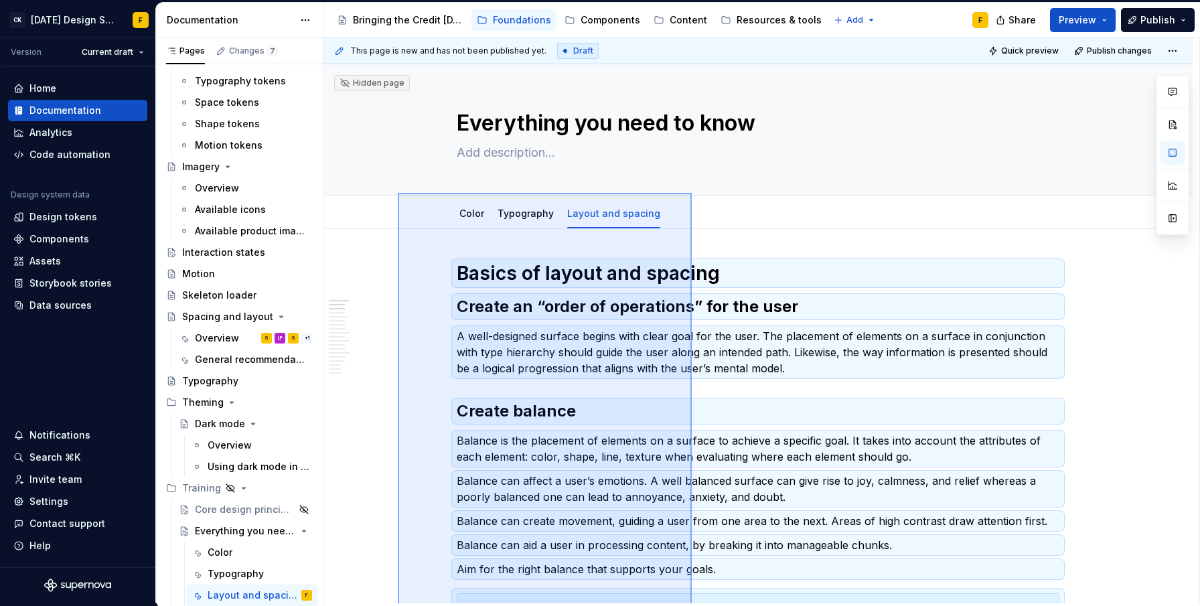
scroll to position [0, 0]
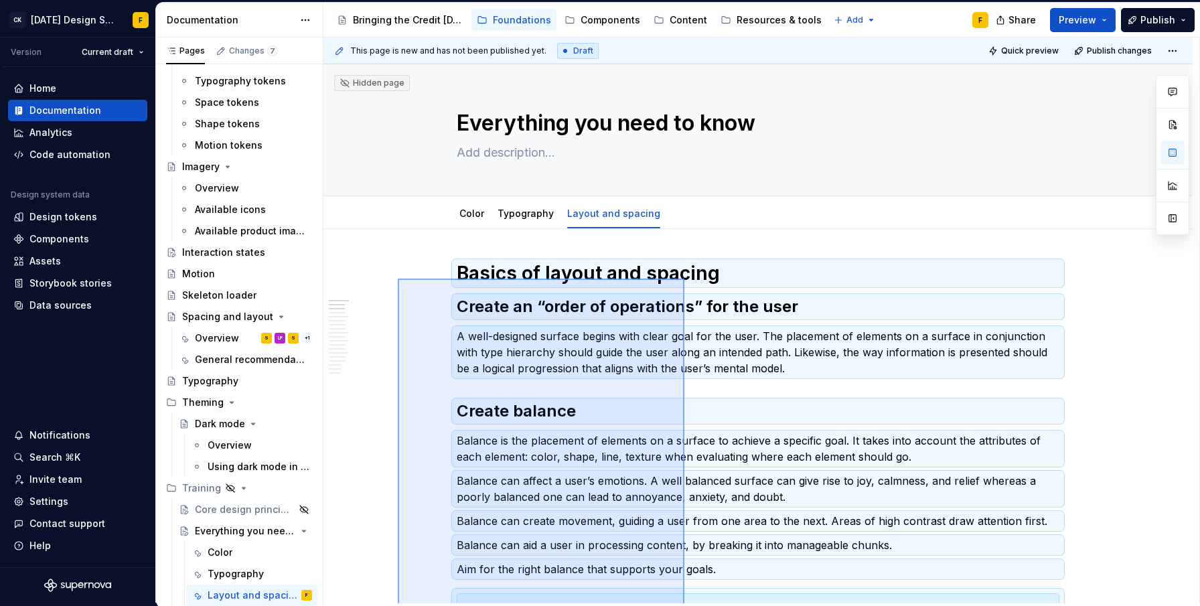
drag, startPoint x: 407, startPoint y: 508, endPoint x: 684, endPoint y: 278, distance: 360.0
click at [684, 278] on div "This page is new and has not been published yet. Draft Quick preview Publish ch…" at bounding box center [761, 321] width 876 height 566
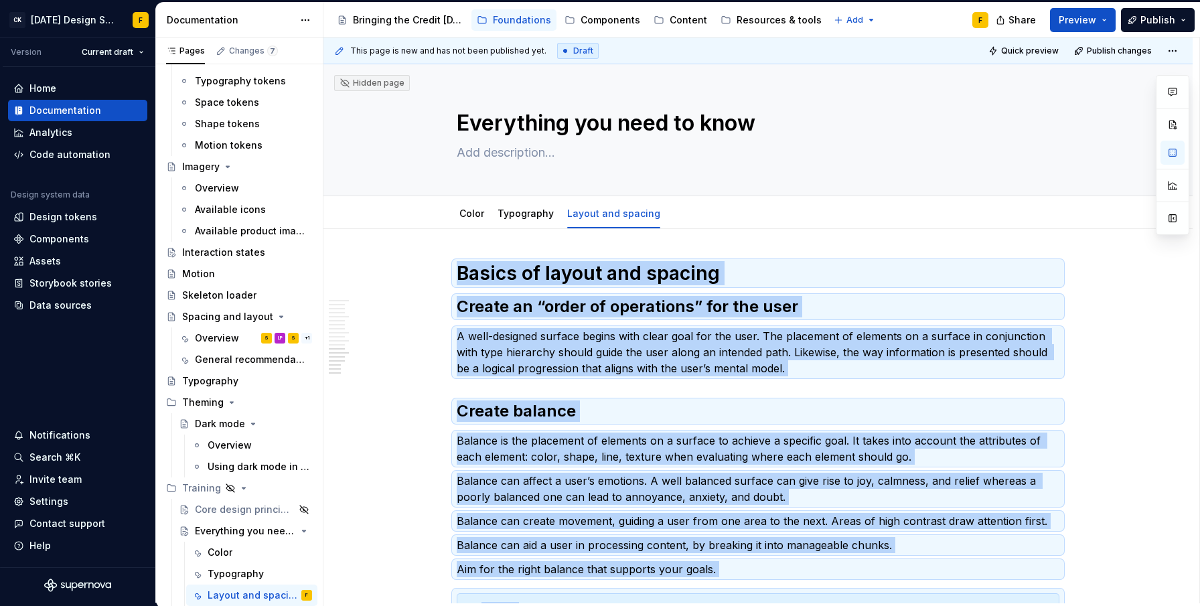
scroll to position [1668, 0]
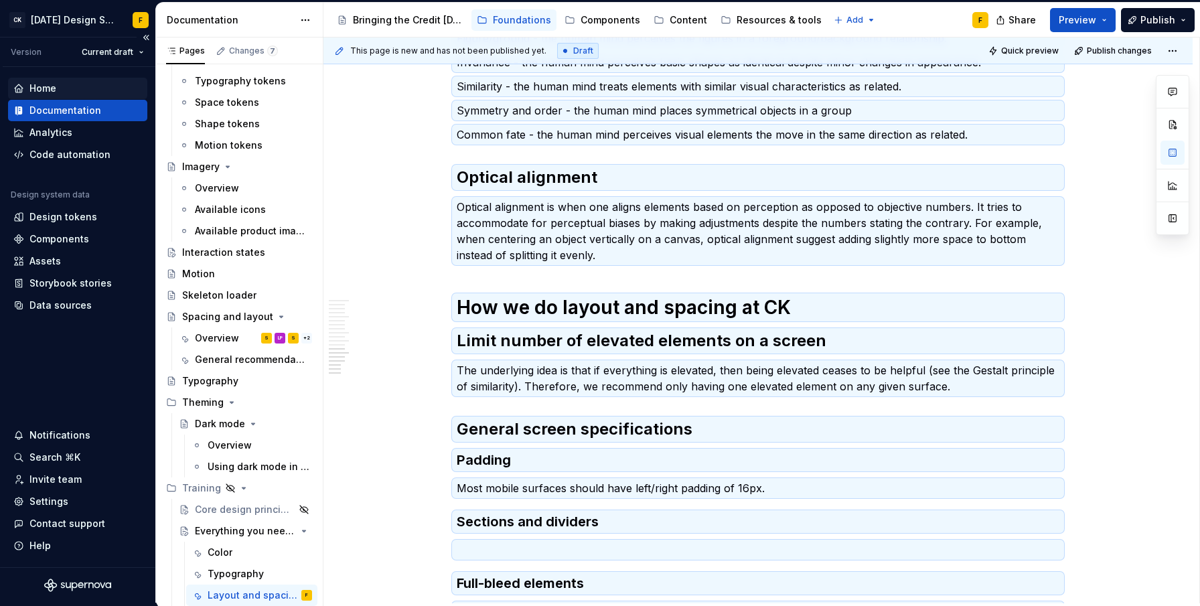
type textarea "*"
